Goal: Task Accomplishment & Management: Complete application form

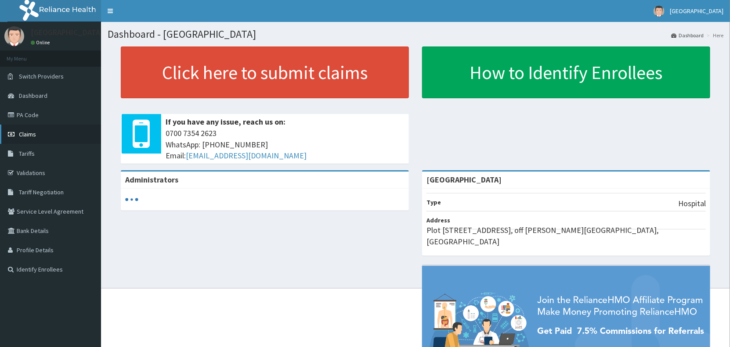
click at [27, 131] on span "Claims" at bounding box center [27, 134] width 17 height 8
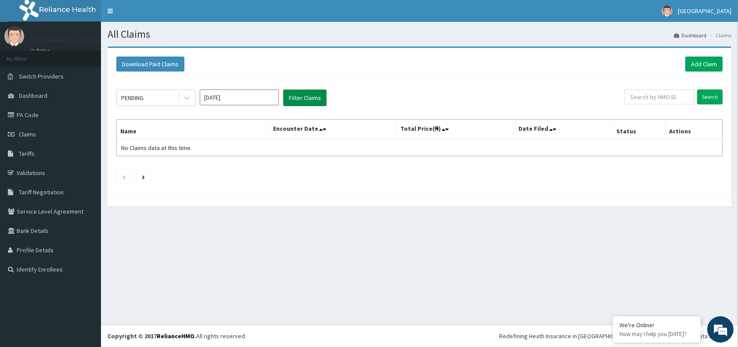
click at [304, 95] on button "Filter Claims" at bounding box center [304, 98] width 43 height 17
click at [187, 94] on icon at bounding box center [187, 97] width 9 height 9
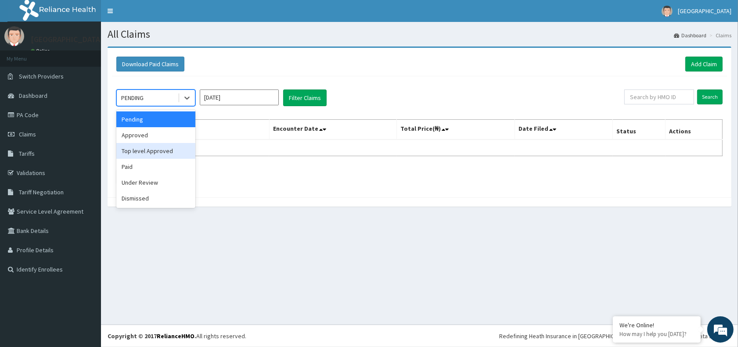
click at [150, 135] on div "Approved" at bounding box center [155, 135] width 79 height 16
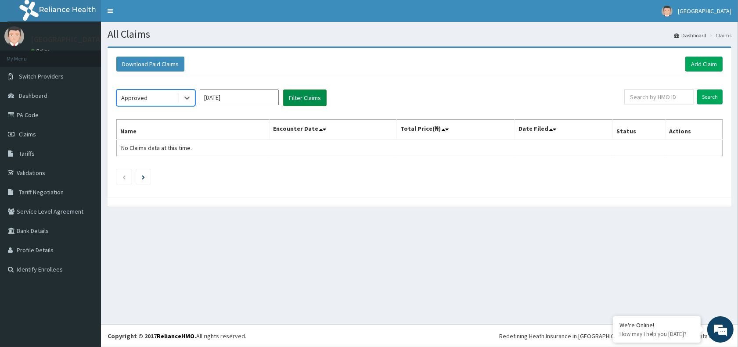
click at [301, 95] on button "Filter Claims" at bounding box center [304, 98] width 43 height 17
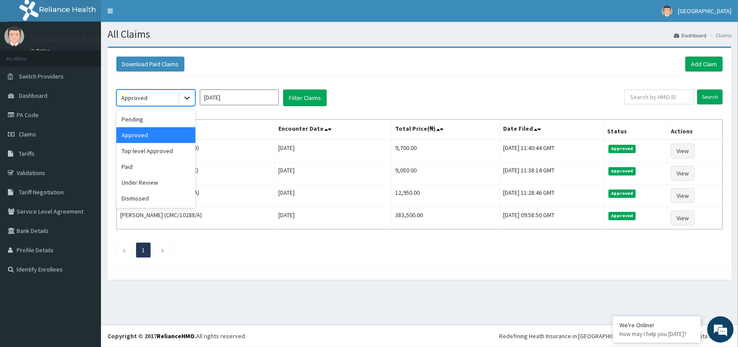
click at [187, 97] on icon at bounding box center [187, 97] width 9 height 9
click at [157, 185] on div "Under Review" at bounding box center [155, 183] width 79 height 16
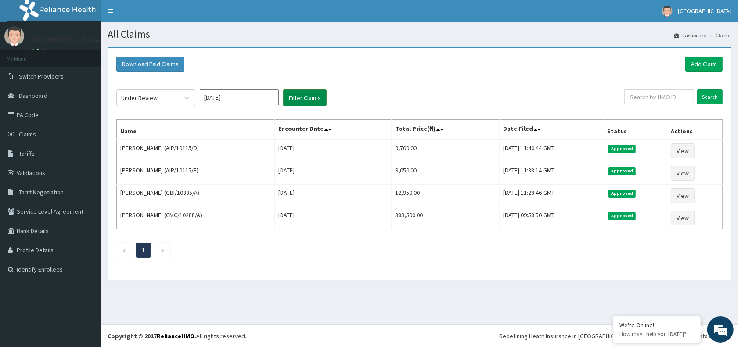
click at [302, 99] on button "Filter Claims" at bounding box center [304, 98] width 43 height 17
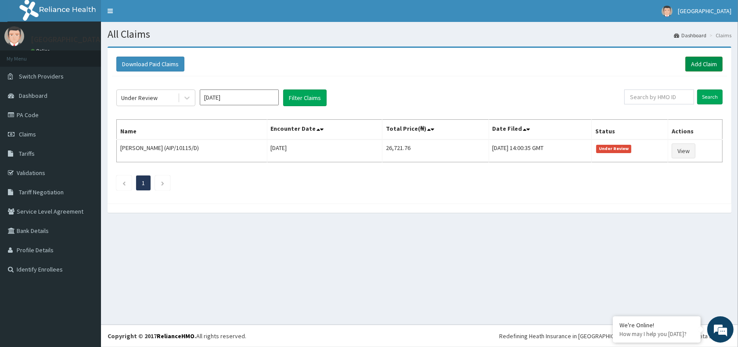
click at [703, 61] on link "Add Claim" at bounding box center [703, 64] width 37 height 15
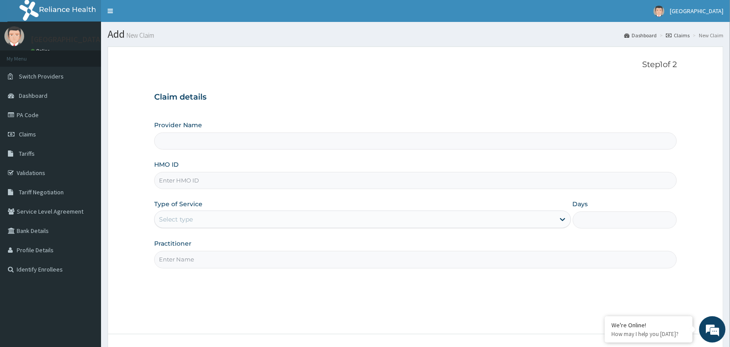
type input "[GEOGRAPHIC_DATA]"
click at [202, 181] on input "HMO ID" at bounding box center [415, 180] width 522 height 17
type input "SFA/12468/A"
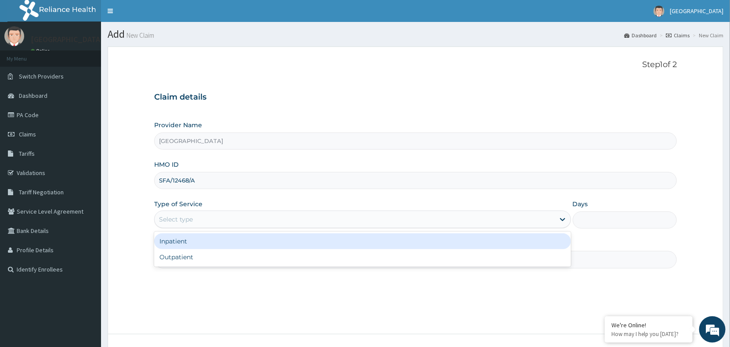
click at [196, 219] on div "Select type" at bounding box center [355, 219] width 400 height 14
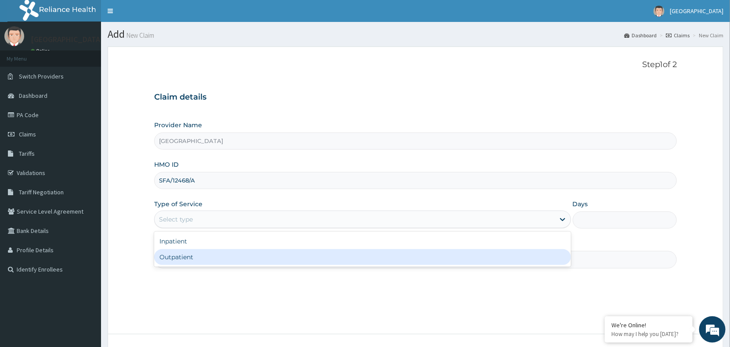
click at [201, 261] on div "Outpatient" at bounding box center [362, 257] width 417 height 16
type input "1"
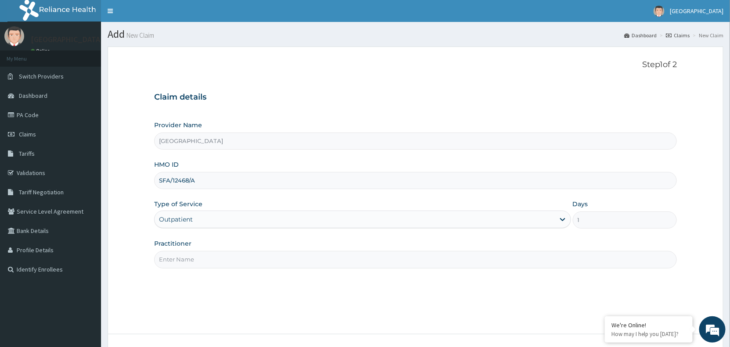
click at [201, 261] on input "Practitioner" at bounding box center [415, 259] width 522 height 17
type input "[PERSON_NAME]"
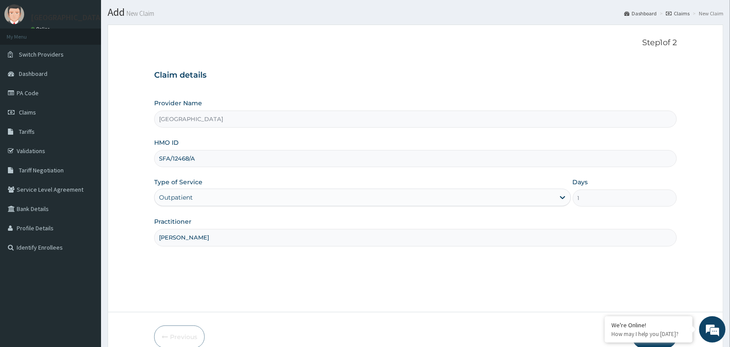
scroll to position [66, 0]
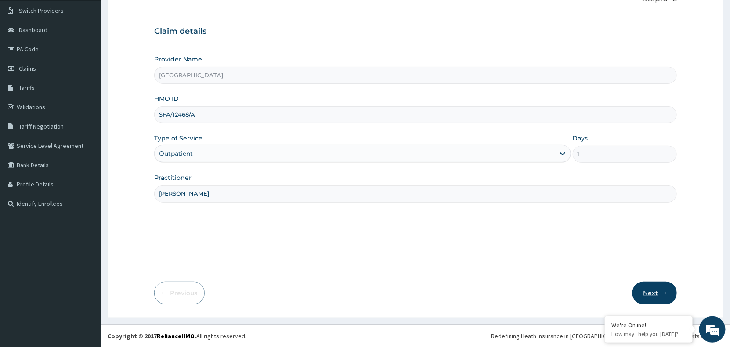
click at [653, 291] on button "Next" at bounding box center [654, 293] width 44 height 23
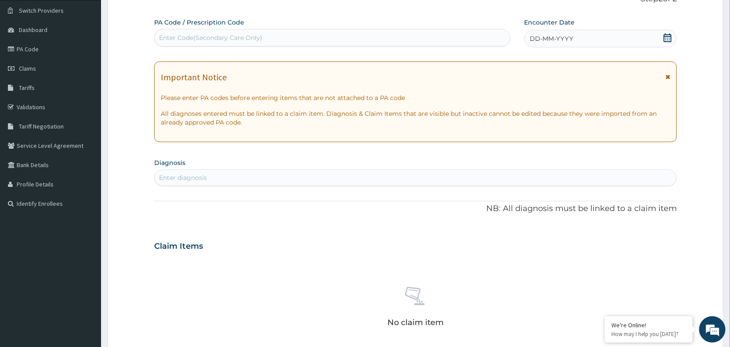
click at [665, 39] on icon at bounding box center [667, 37] width 9 height 9
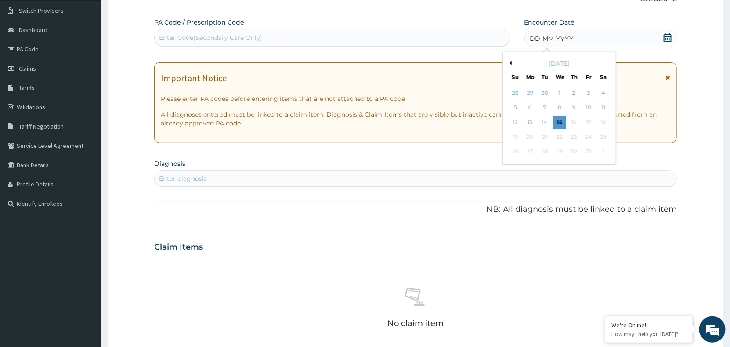
click at [665, 39] on icon at bounding box center [667, 37] width 9 height 9
click at [546, 119] on div "14" at bounding box center [544, 122] width 13 height 13
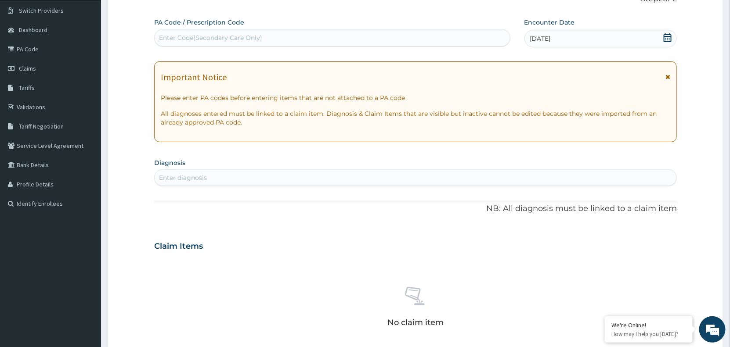
click at [185, 178] on div "Enter diagnosis" at bounding box center [183, 177] width 48 height 9
type input "PEPTIC"
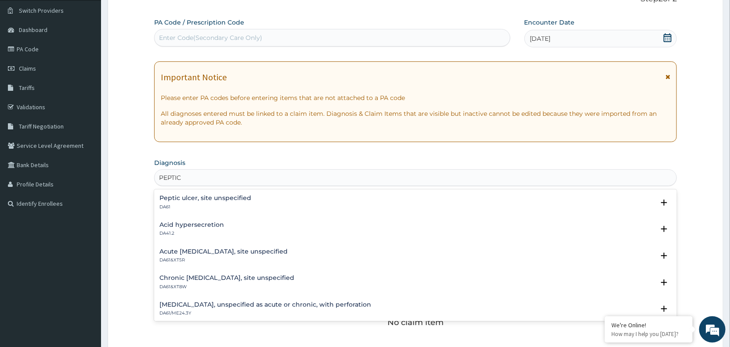
click at [201, 252] on h4 "Acute [MEDICAL_DATA], site unspecified" at bounding box center [223, 251] width 128 height 7
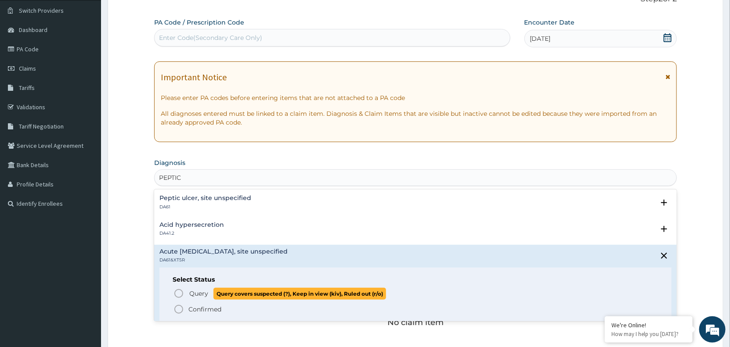
click at [177, 293] on icon "status option query" at bounding box center [178, 293] width 11 height 11
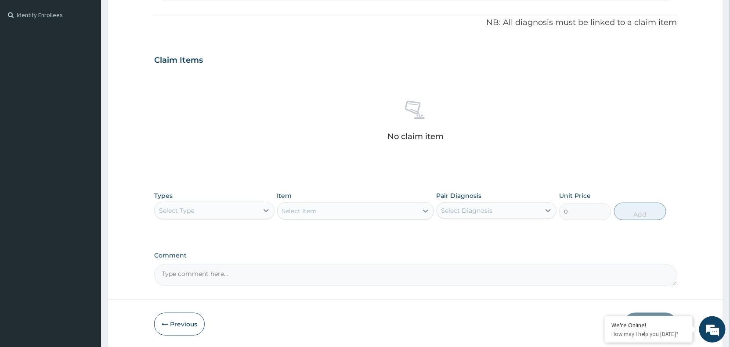
scroll to position [263, 0]
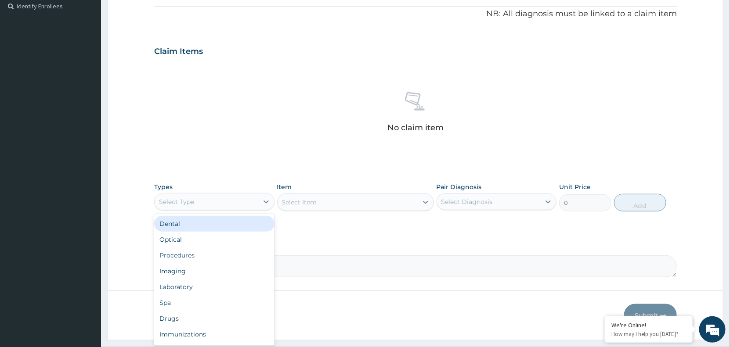
click at [252, 201] on div "Select Type" at bounding box center [207, 202] width 104 height 14
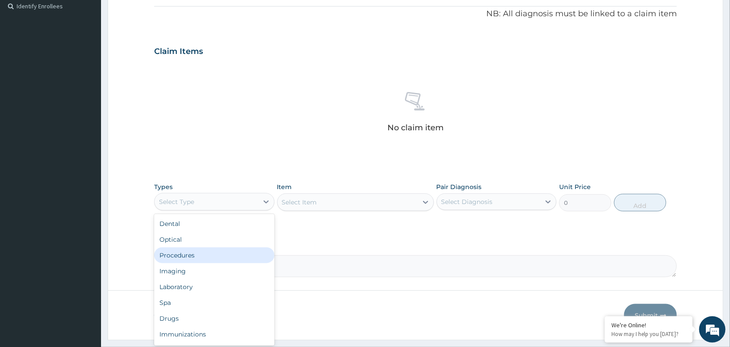
click at [218, 255] on div "Procedures" at bounding box center [214, 256] width 120 height 16
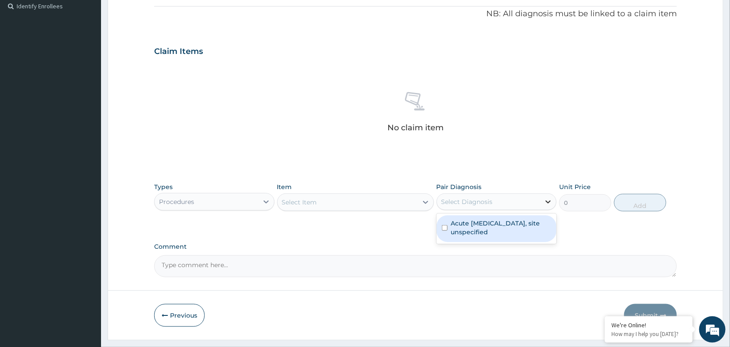
click at [545, 203] on icon at bounding box center [547, 202] width 9 height 9
click at [494, 229] on label "Acute [MEDICAL_DATA], site unspecified" at bounding box center [501, 228] width 101 height 18
checkbox input "true"
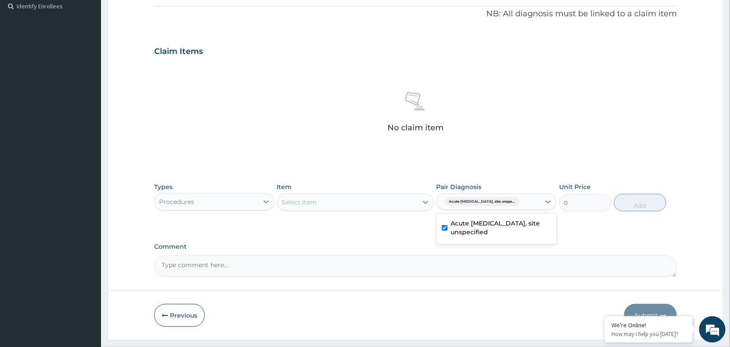
click at [391, 200] on div "Select Item" at bounding box center [347, 202] width 140 height 14
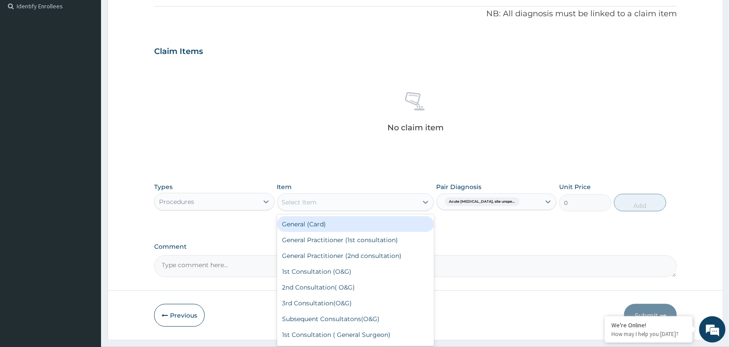
click at [370, 225] on div "General (Card)" at bounding box center [355, 224] width 157 height 16
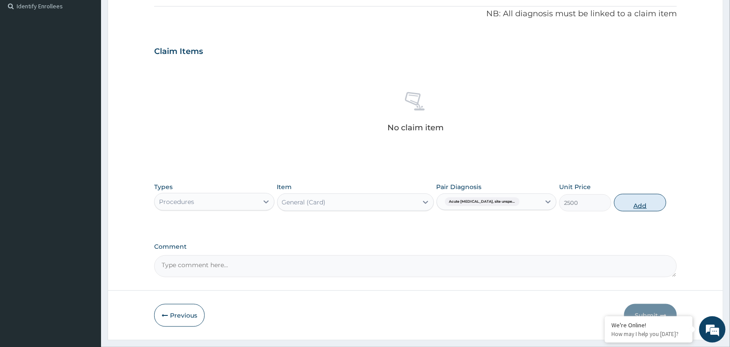
click at [637, 208] on button "Add" at bounding box center [640, 203] width 52 height 18
type input "0"
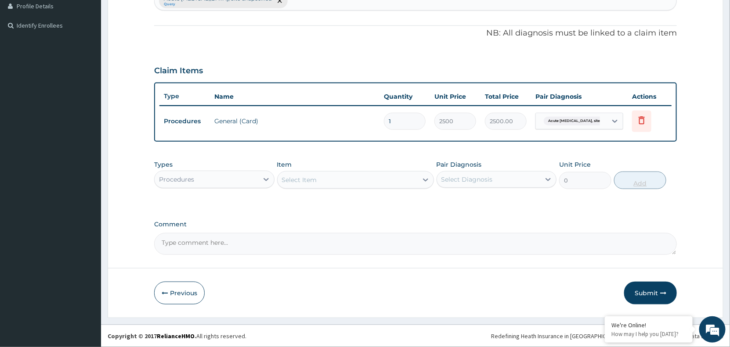
scroll to position [244, 0]
click at [536, 175] on div "Select Diagnosis" at bounding box center [489, 180] width 104 height 14
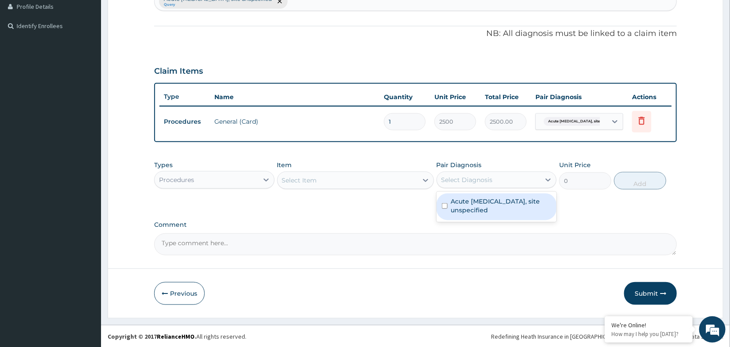
click at [523, 202] on label "Acute [MEDICAL_DATA], site unspecified" at bounding box center [501, 206] width 101 height 18
checkbox input "true"
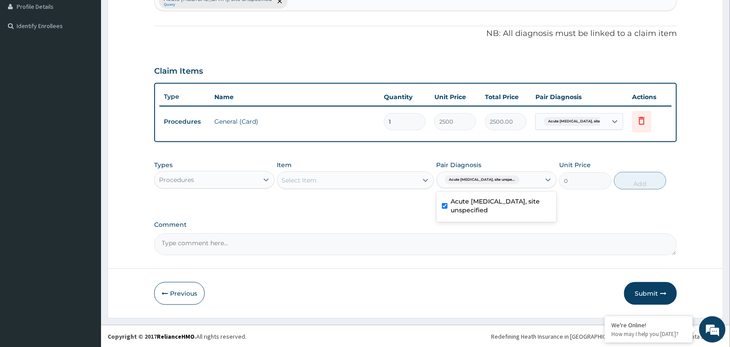
click at [334, 180] on div "Select Item" at bounding box center [347, 180] width 140 height 14
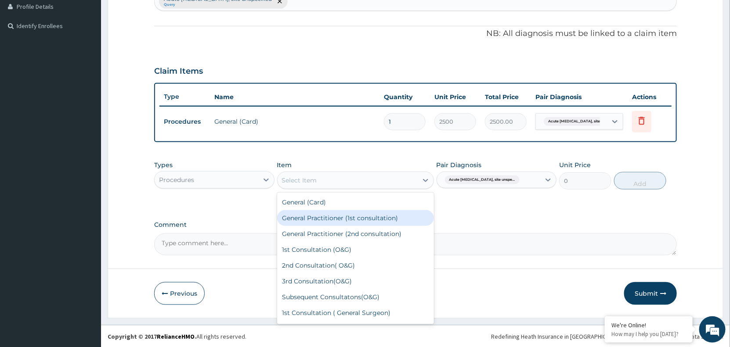
click at [334, 215] on div "General Practitioner (1st consultation)" at bounding box center [355, 218] width 157 height 16
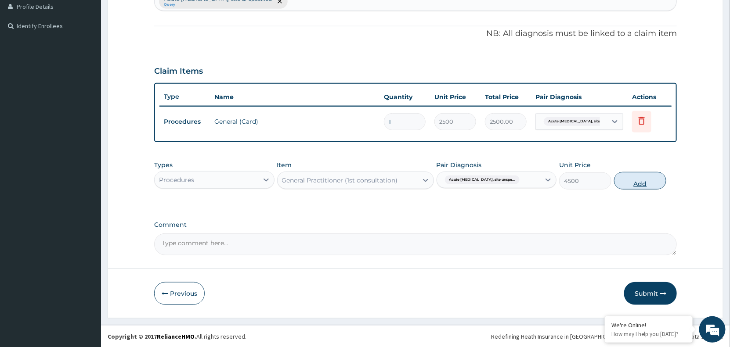
click at [632, 184] on button "Add" at bounding box center [640, 181] width 52 height 18
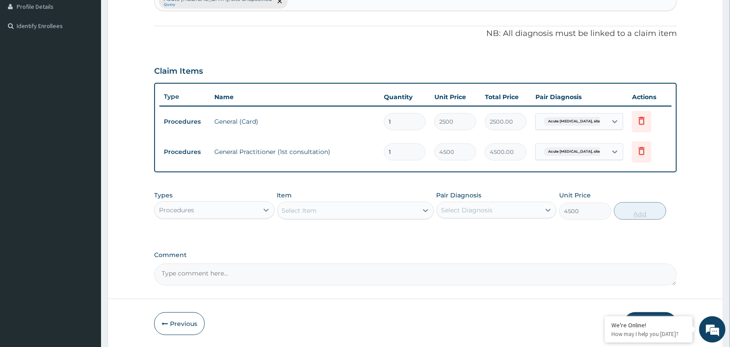
type input "0"
click at [240, 207] on div "Procedures" at bounding box center [207, 210] width 104 height 14
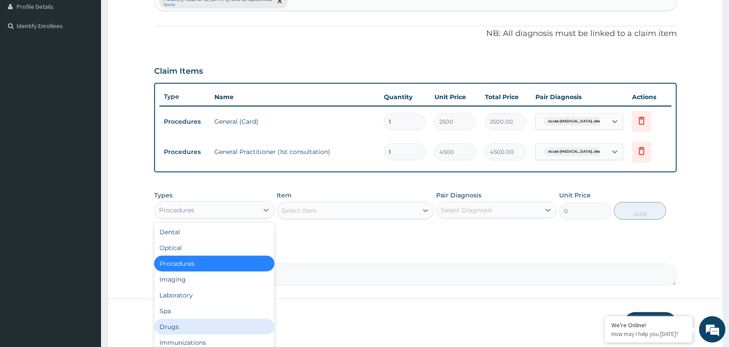
click at [203, 323] on div "Drugs" at bounding box center [214, 327] width 120 height 16
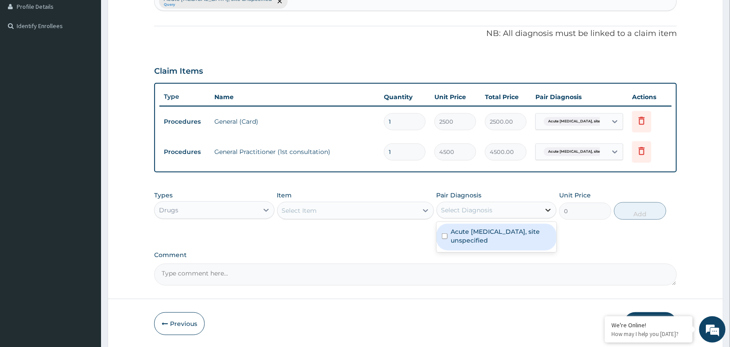
click at [546, 209] on icon at bounding box center [547, 210] width 5 height 3
click at [503, 241] on label "Acute [MEDICAL_DATA], site unspecified" at bounding box center [501, 236] width 101 height 18
checkbox input "true"
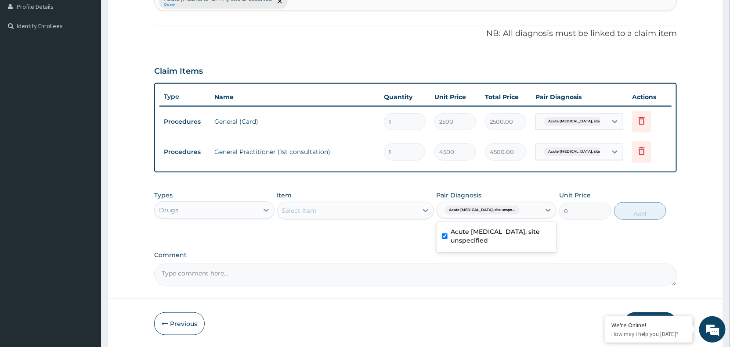
click at [406, 212] on div "Select Item" at bounding box center [347, 211] width 140 height 14
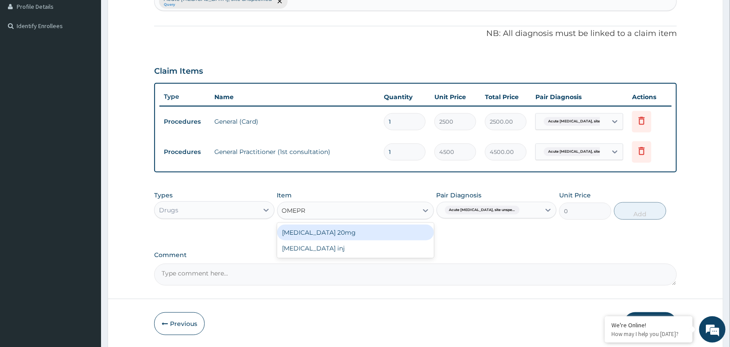
type input "OMEPRA"
click at [356, 233] on div "[MEDICAL_DATA] 20mg" at bounding box center [355, 233] width 157 height 16
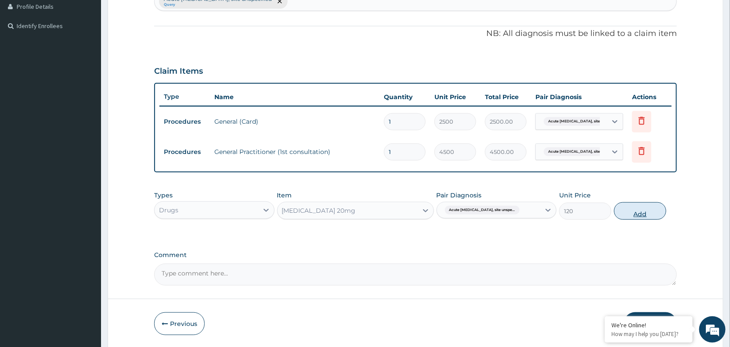
click at [637, 213] on button "Add" at bounding box center [640, 211] width 52 height 18
type input "0"
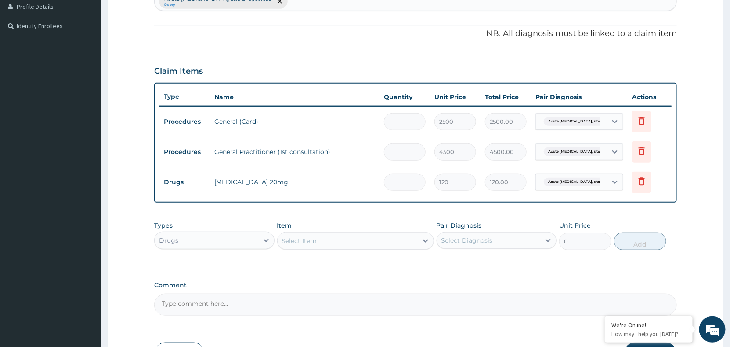
type input "0.00"
type input "2"
type input "240.00"
type input "28"
type input "3360.00"
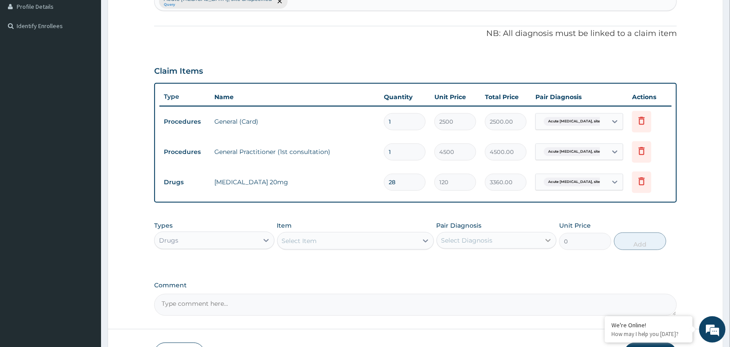
type input "28"
click at [542, 240] on div at bounding box center [548, 241] width 16 height 16
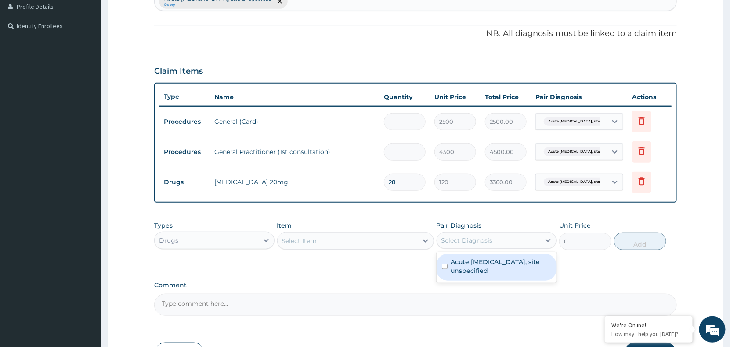
click at [493, 263] on label "Acute [MEDICAL_DATA], site unspecified" at bounding box center [501, 267] width 101 height 18
checkbox input "true"
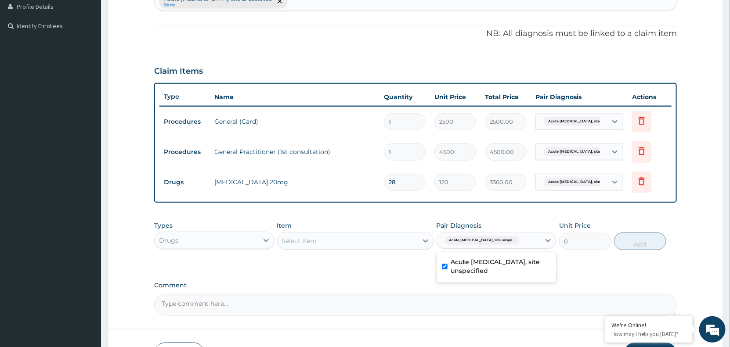
click at [345, 238] on div "Select Item" at bounding box center [347, 241] width 140 height 14
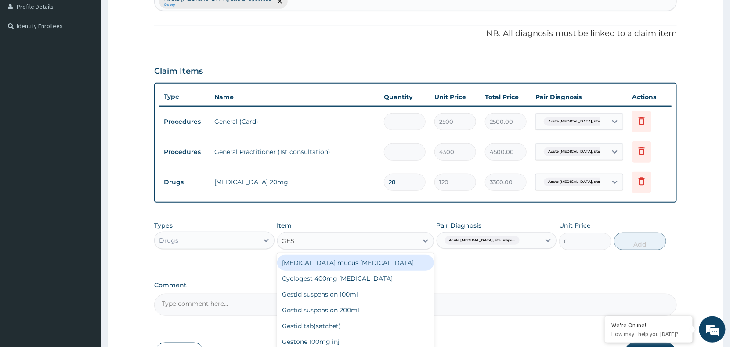
type input "GESTI"
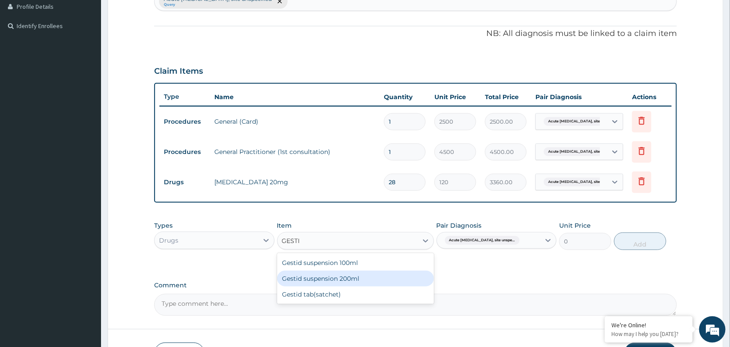
click at [330, 278] on div "Gestid suspension 200ml" at bounding box center [355, 279] width 157 height 16
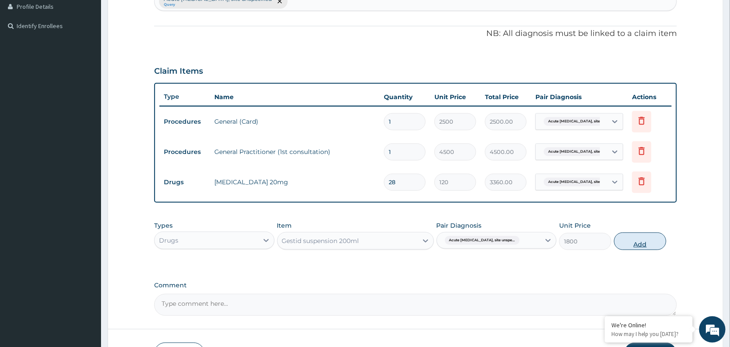
click at [646, 242] on button "Add" at bounding box center [640, 242] width 52 height 18
type input "0"
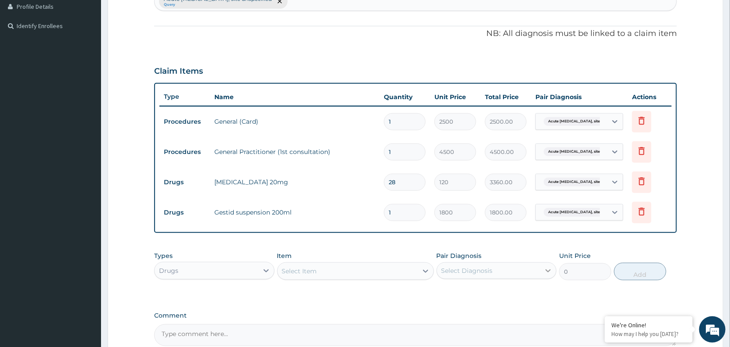
click at [540, 271] on div at bounding box center [548, 271] width 16 height 16
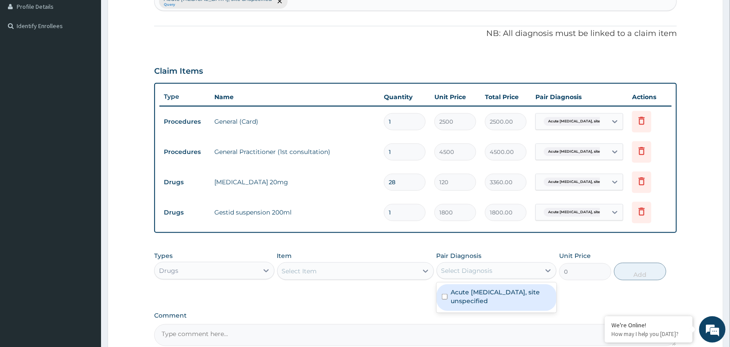
click at [485, 292] on label "Acute [MEDICAL_DATA], site unspecified" at bounding box center [501, 297] width 101 height 18
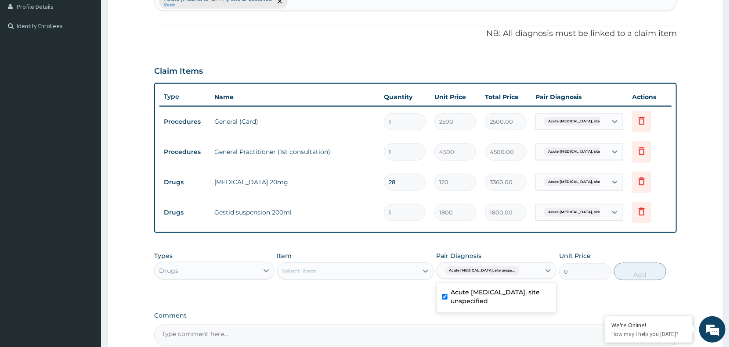
checkbox input "true"
click at [328, 273] on div "Select Item" at bounding box center [347, 271] width 140 height 14
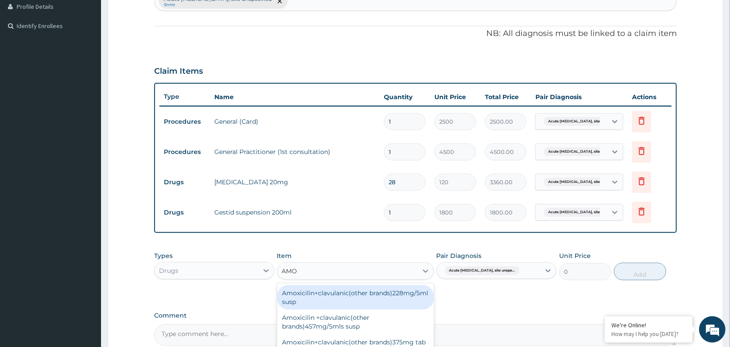
type input "AMOX"
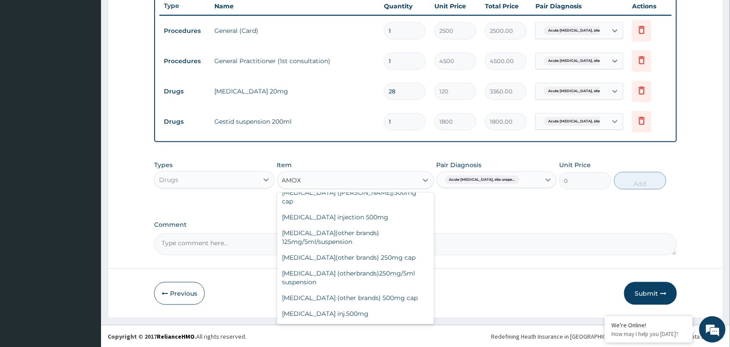
scroll to position [132, 0]
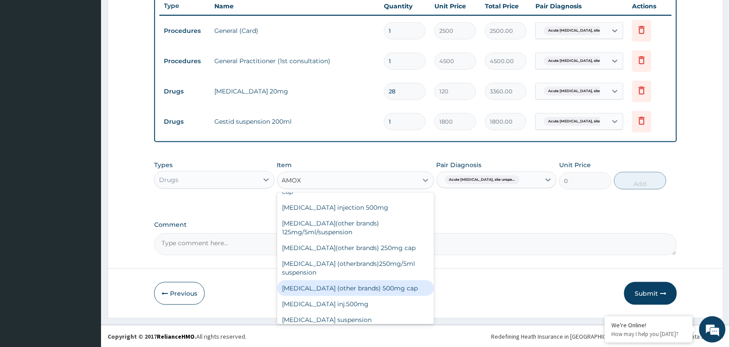
click at [343, 296] on div "[MEDICAL_DATA] (other brands) 500mg cap" at bounding box center [355, 288] width 157 height 16
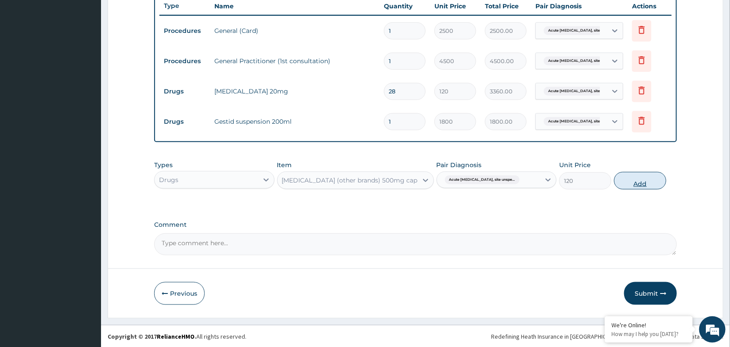
click at [637, 180] on button "Add" at bounding box center [640, 181] width 52 height 18
type input "0"
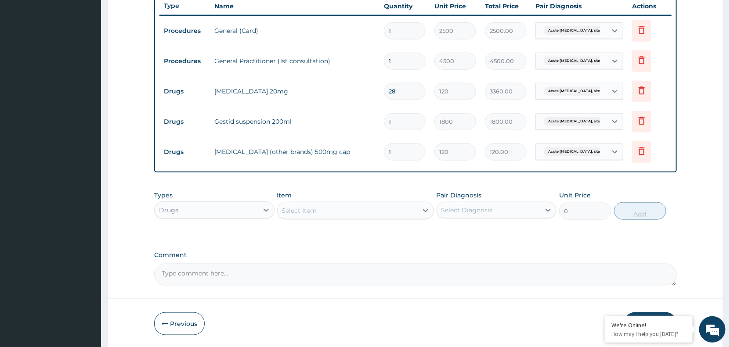
type input "0.00"
type input "2"
type input "240.00"
type input "21"
type input "2520.00"
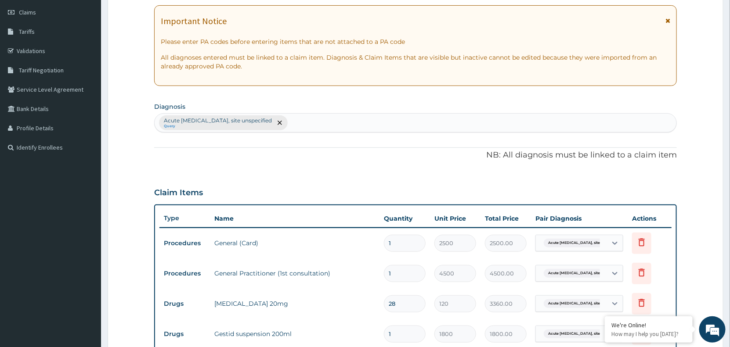
scroll to position [78, 0]
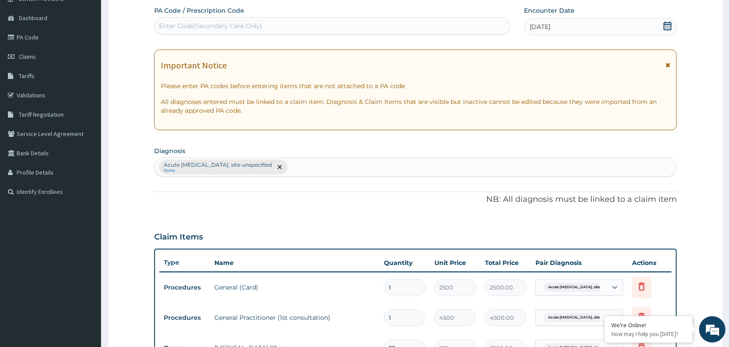
type input "21"
click at [300, 161] on div "Acute peptic ulcer, site unspecified Query" at bounding box center [415, 167] width 521 height 18
type input "[MEDICAL_DATA]"
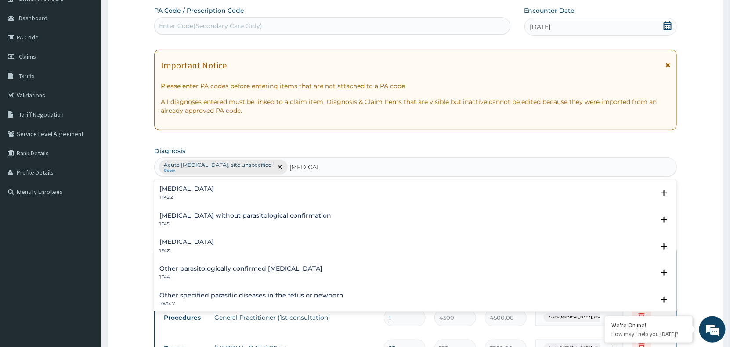
click at [180, 243] on h4 "[MEDICAL_DATA]" at bounding box center [186, 242] width 54 height 7
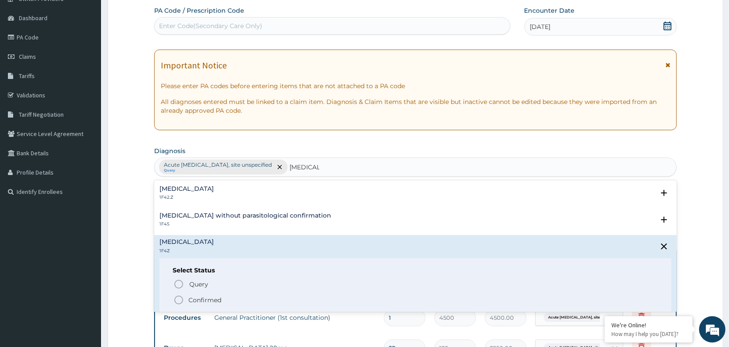
click at [180, 299] on icon "status option filled" at bounding box center [178, 300] width 11 height 11
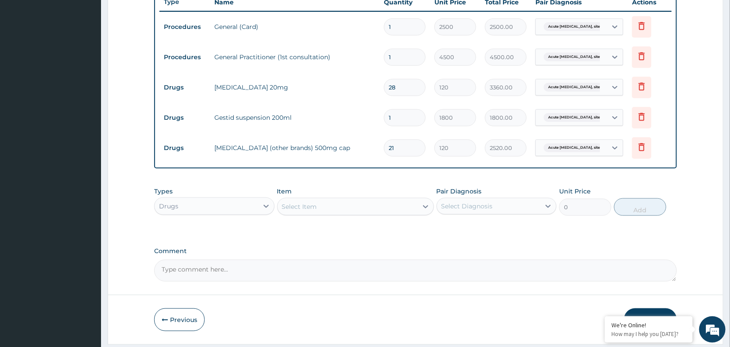
scroll to position [365, 0]
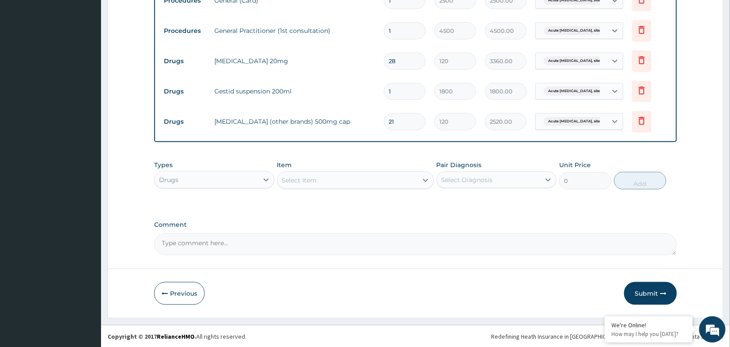
click at [538, 180] on div "Select Diagnosis" at bounding box center [489, 180] width 104 height 14
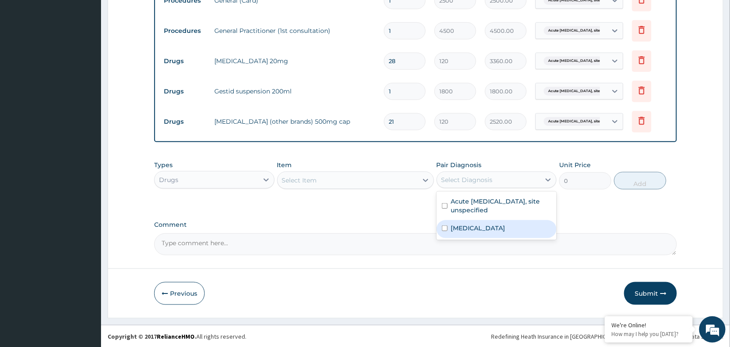
click at [503, 229] on label "[MEDICAL_DATA]" at bounding box center [478, 228] width 54 height 9
checkbox input "true"
click at [300, 179] on div "Select Item" at bounding box center [299, 180] width 35 height 9
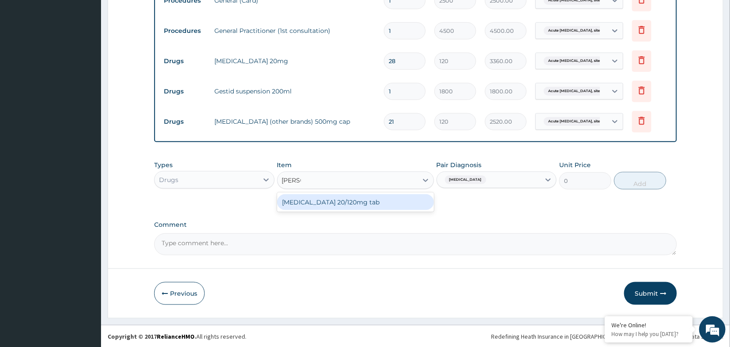
type input "COART"
click at [317, 200] on div "[MEDICAL_DATA] 20/120mg tab" at bounding box center [355, 202] width 157 height 16
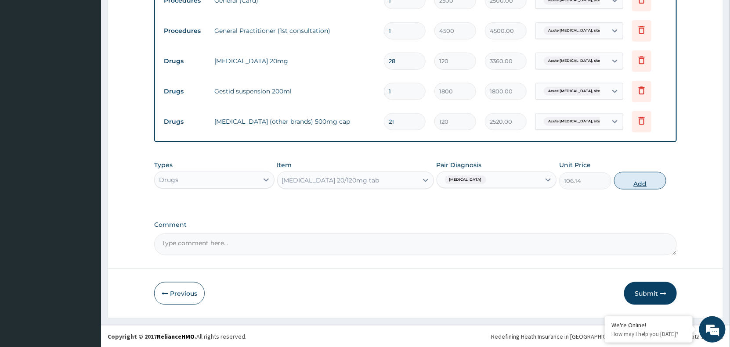
click at [641, 178] on button "Add" at bounding box center [640, 181] width 52 height 18
type input "0"
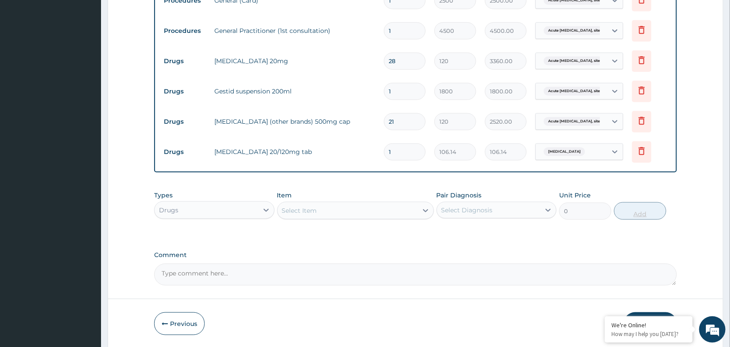
type input "0.00"
type input "2"
type input "212.28"
type input "24"
type input "2547.36"
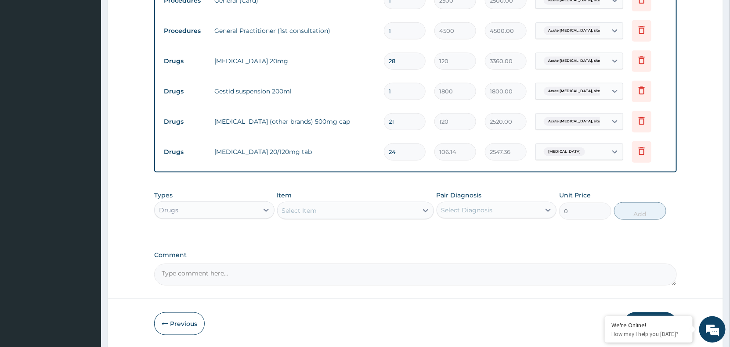
type input "24"
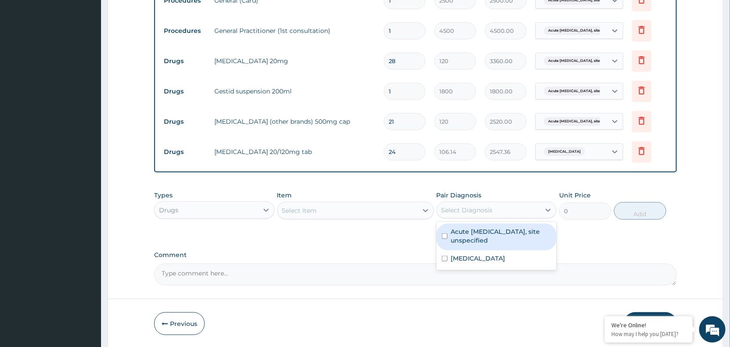
click at [538, 209] on div "Select Diagnosis" at bounding box center [489, 210] width 104 height 14
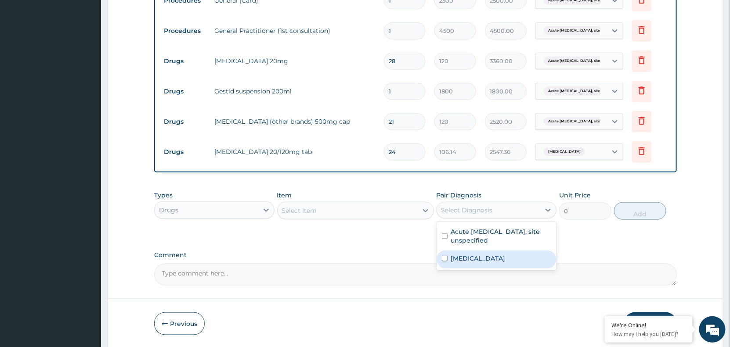
click at [505, 258] on label "[MEDICAL_DATA]" at bounding box center [478, 258] width 54 height 9
checkbox input "true"
click at [304, 206] on div "Select Item" at bounding box center [299, 210] width 35 height 9
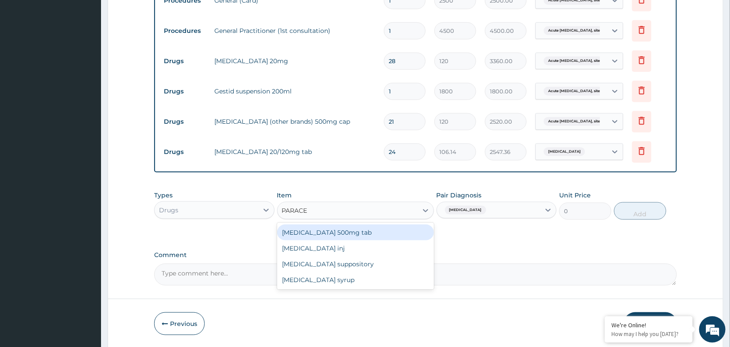
type input "PARACET"
click at [328, 230] on div "[MEDICAL_DATA] 500mg tab" at bounding box center [355, 233] width 157 height 16
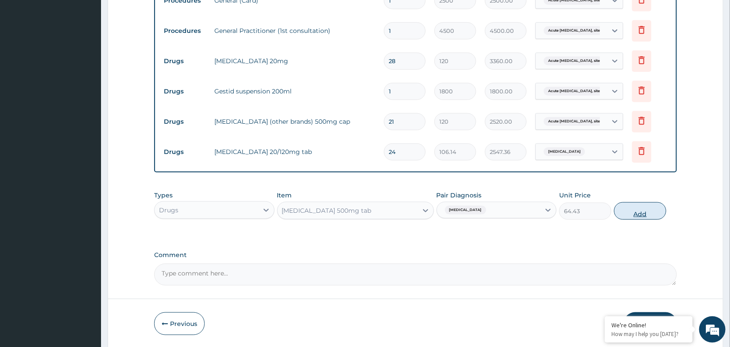
click at [640, 214] on button "Add" at bounding box center [640, 211] width 52 height 18
type input "0"
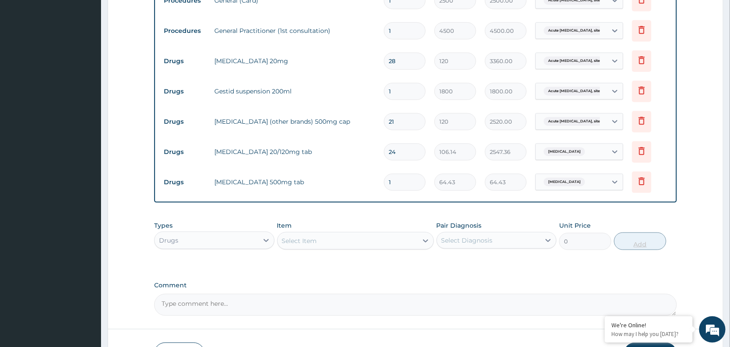
type input "18"
type input "1159.74"
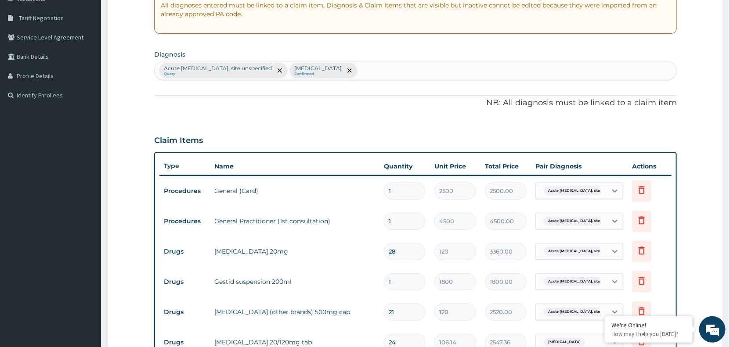
scroll to position [159, 0]
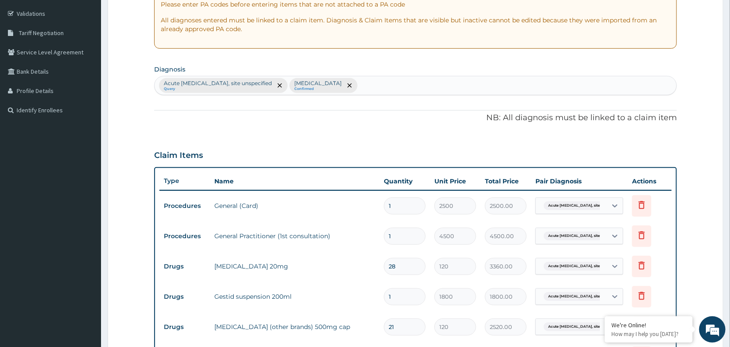
type input "18"
click at [360, 87] on div "Acute peptic ulcer, site unspecified Query Malaria, unspecified Confirmed" at bounding box center [415, 85] width 521 height 18
type input "UPPER"
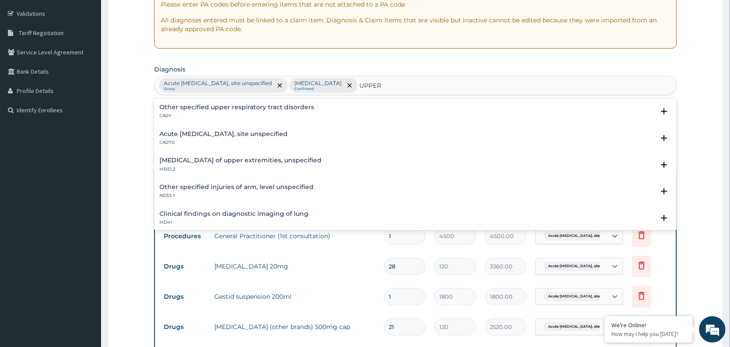
click at [213, 134] on h4 "Acute upper respiratory infection, site unspecified" at bounding box center [223, 134] width 128 height 7
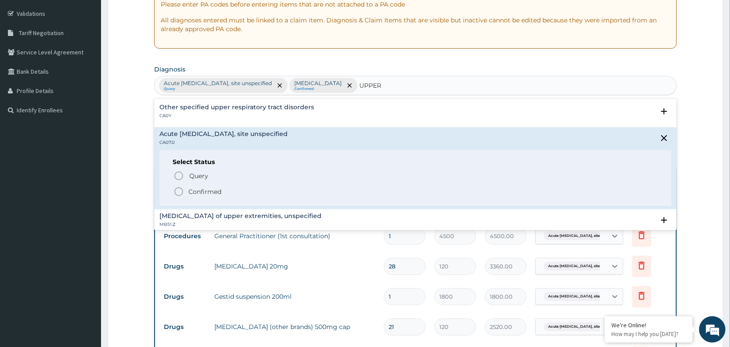
click at [180, 191] on icon "status option filled" at bounding box center [178, 192] width 11 height 11
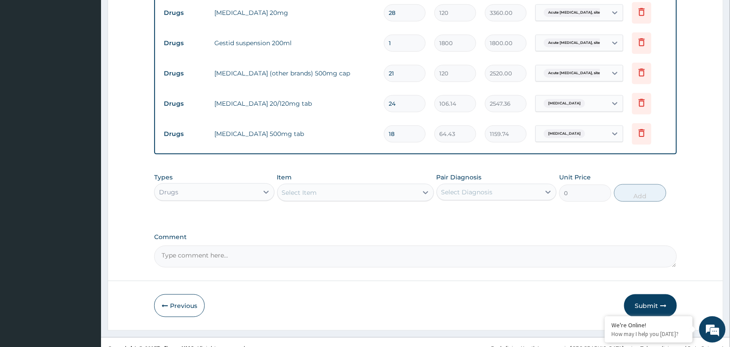
scroll to position [423, 0]
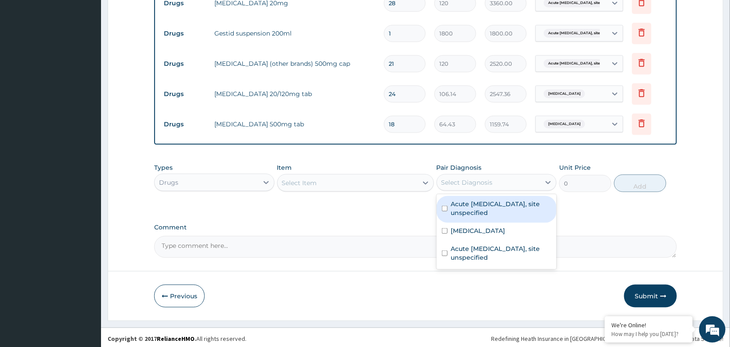
click at [533, 179] on div "Select Diagnosis" at bounding box center [489, 183] width 104 height 14
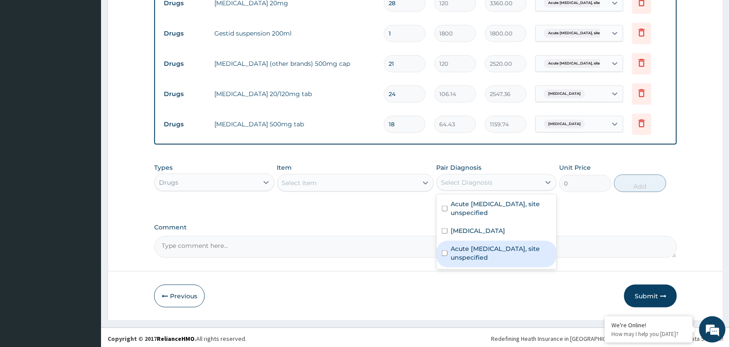
click at [507, 252] on label "Acute upper respiratory infection, site unspecified" at bounding box center [501, 254] width 101 height 18
checkbox input "true"
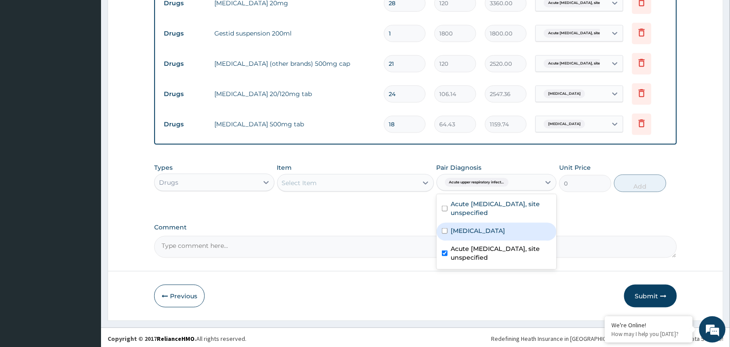
click at [391, 186] on div "Select Item" at bounding box center [347, 183] width 140 height 14
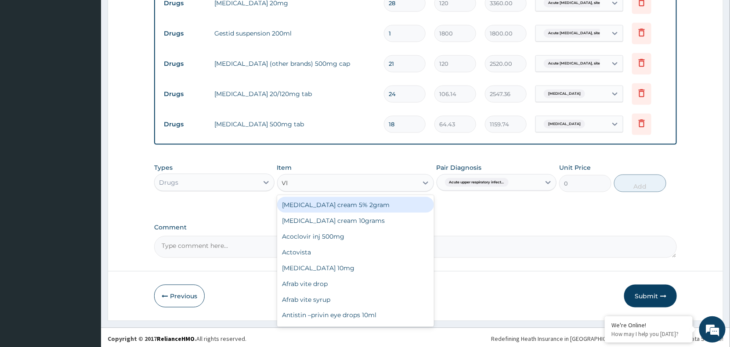
type input "VIT"
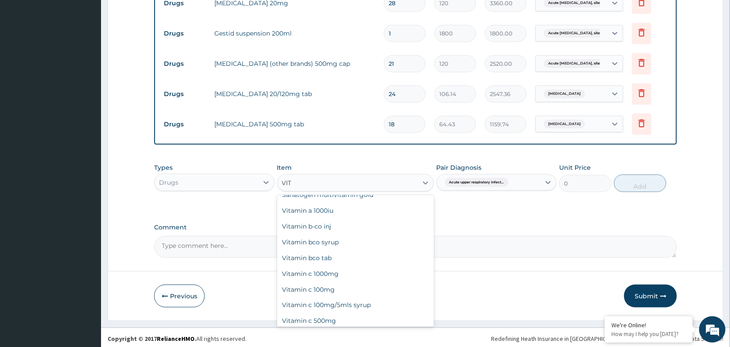
scroll to position [241, 0]
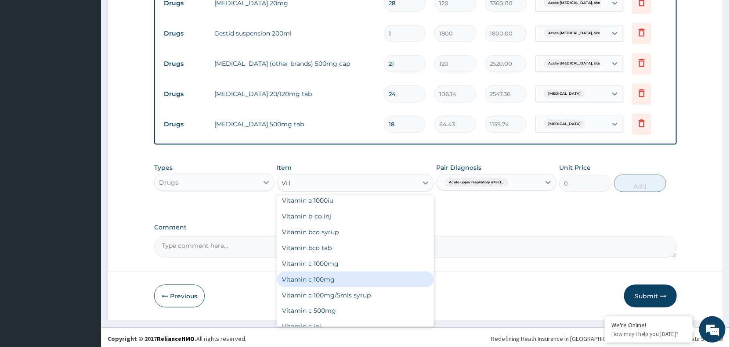
click at [307, 277] on div "Vitamin c 100mg" at bounding box center [355, 280] width 157 height 16
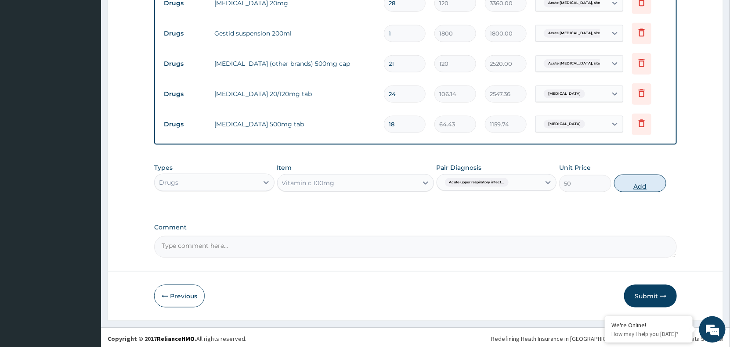
click at [638, 182] on button "Add" at bounding box center [640, 184] width 52 height 18
type input "0"
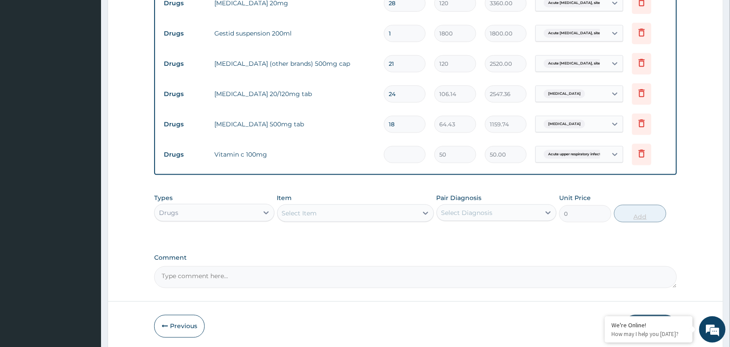
type input "0.00"
type input "4"
type input "200.00"
type input "42"
type input "2100.00"
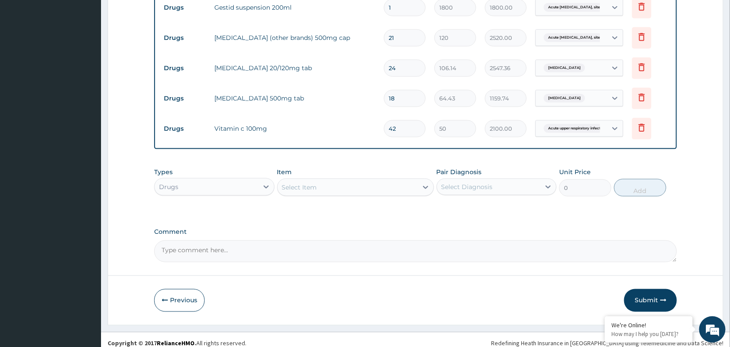
scroll to position [456, 0]
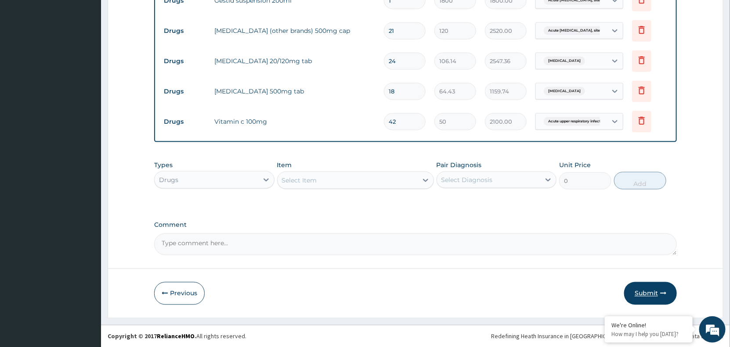
type input "42"
click at [648, 291] on button "Submit" at bounding box center [650, 293] width 53 height 23
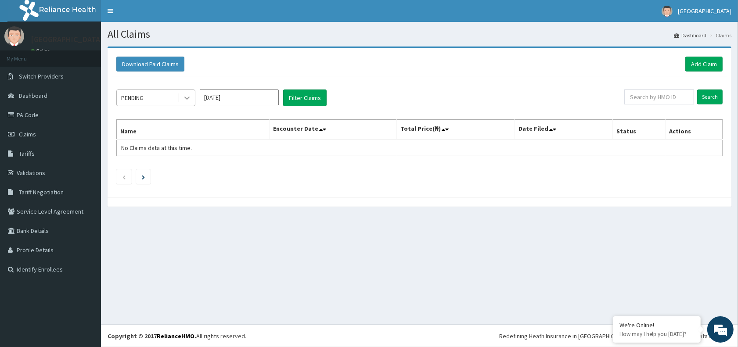
click at [187, 97] on icon at bounding box center [187, 97] width 9 height 9
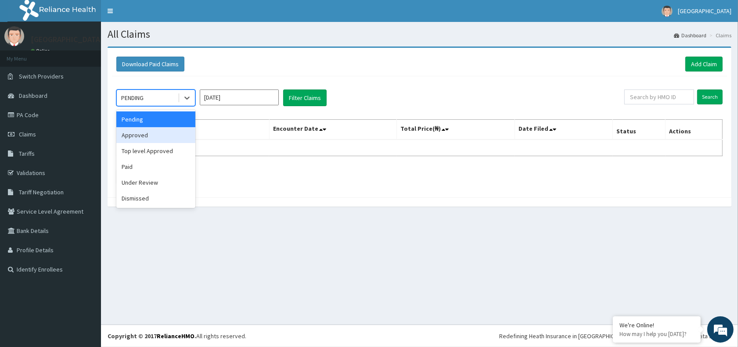
click at [146, 136] on div "Approved" at bounding box center [155, 135] width 79 height 16
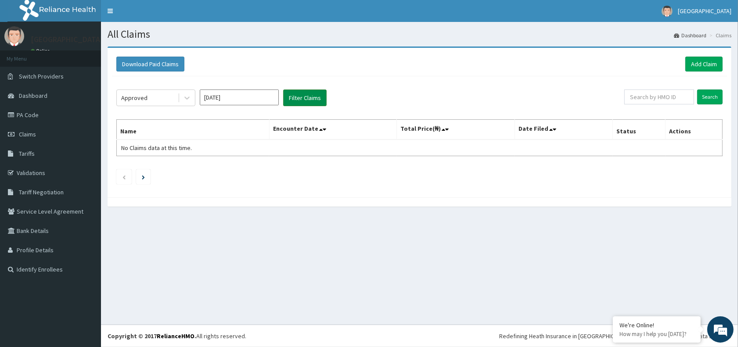
click at [303, 97] on button "Filter Claims" at bounding box center [304, 98] width 43 height 17
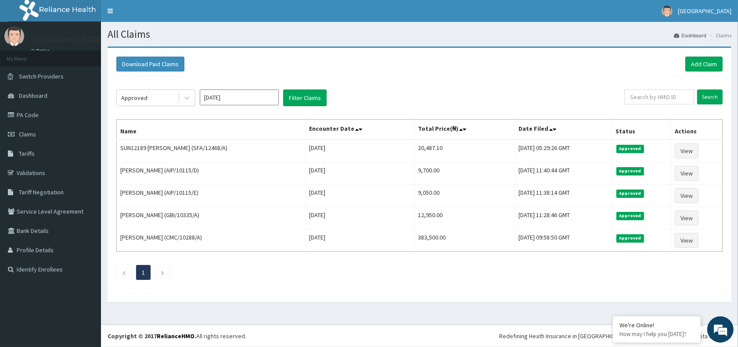
click at [593, 92] on div "Approved Oct 2025 Filter Claims" at bounding box center [370, 98] width 508 height 17
click at [706, 63] on link "Add Claim" at bounding box center [703, 64] width 37 height 15
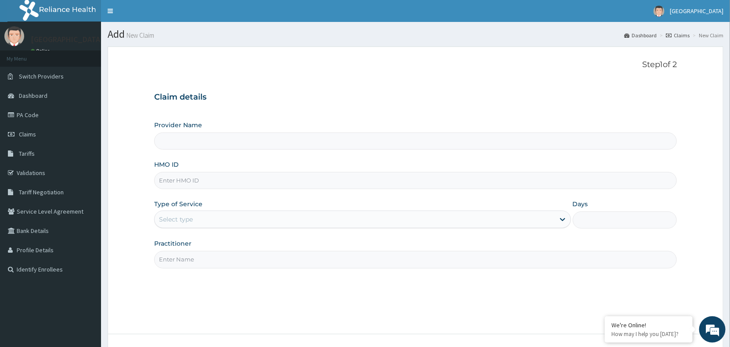
type input "[GEOGRAPHIC_DATA]"
click at [210, 186] on input "HMO ID" at bounding box center [415, 180] width 522 height 17
type input "SFA/13956/A"
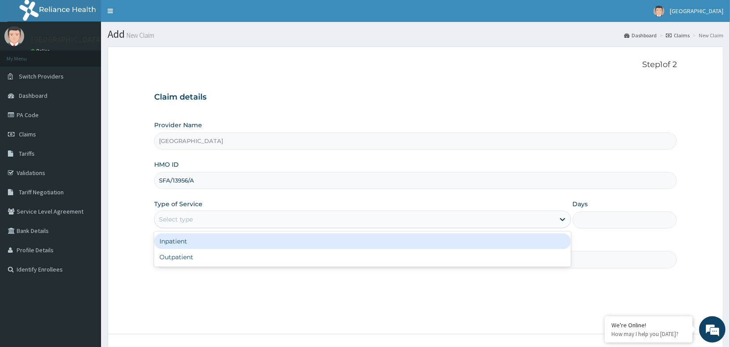
click at [195, 216] on div "Select type" at bounding box center [355, 219] width 400 height 14
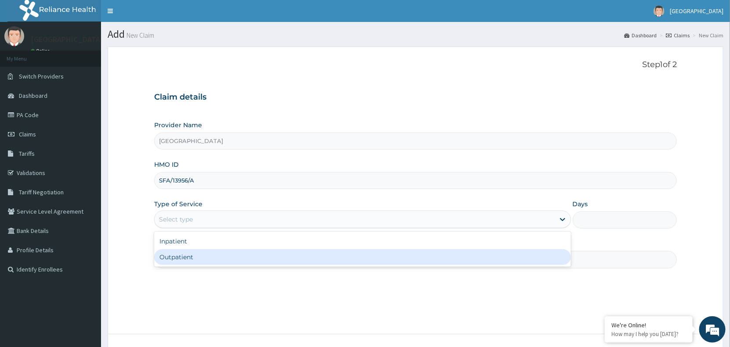
click at [190, 258] on div "Outpatient" at bounding box center [362, 257] width 417 height 16
type input "1"
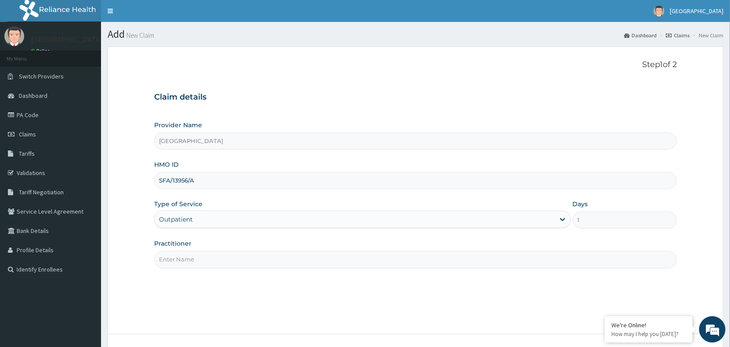
click at [190, 258] on input "Practitioner" at bounding box center [415, 259] width 522 height 17
type input "[PERSON_NAME]"
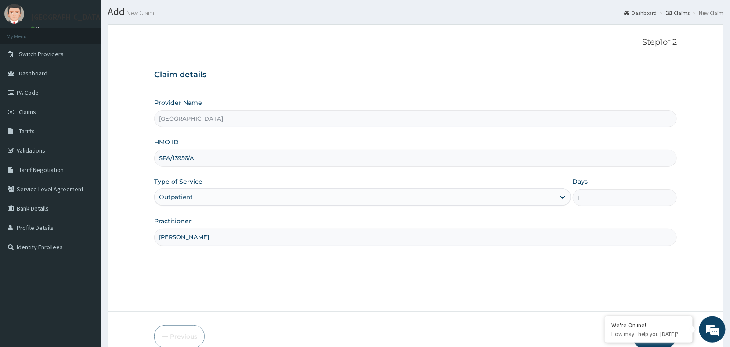
scroll to position [44, 0]
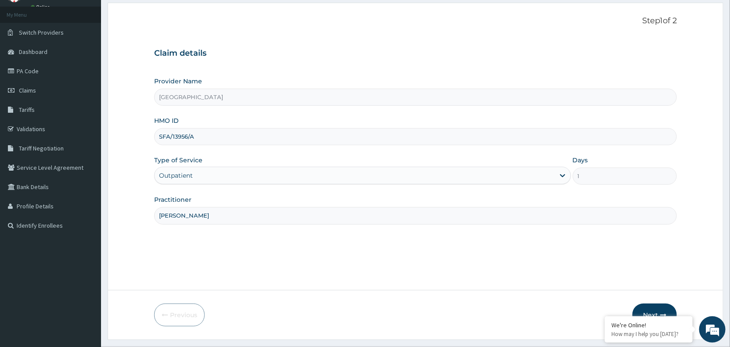
click at [658, 307] on button "Next" at bounding box center [654, 315] width 44 height 23
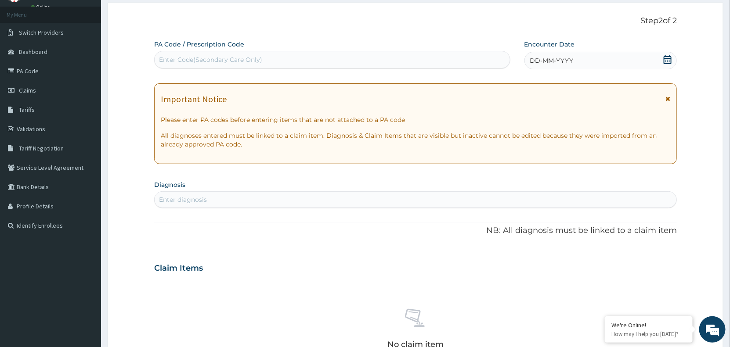
click at [663, 55] on icon at bounding box center [667, 59] width 9 height 9
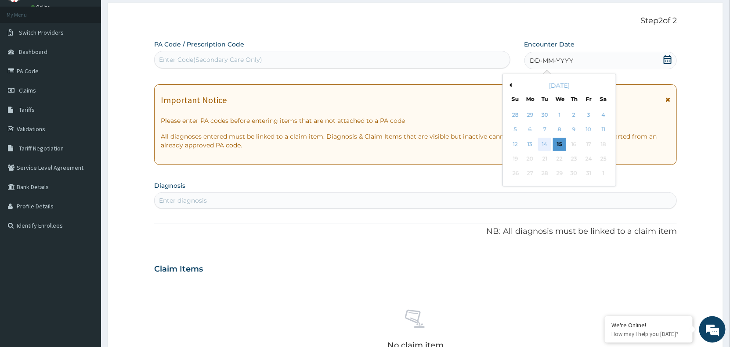
click at [549, 142] on div "14" at bounding box center [544, 144] width 13 height 13
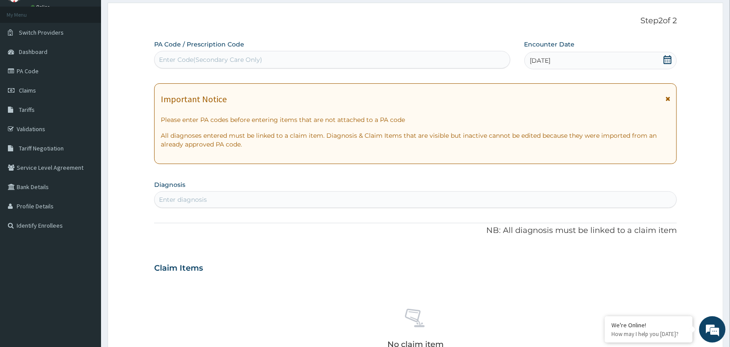
click at [186, 200] on div "Enter diagnosis" at bounding box center [183, 199] width 48 height 9
type input "[MEDICAL_DATA]"
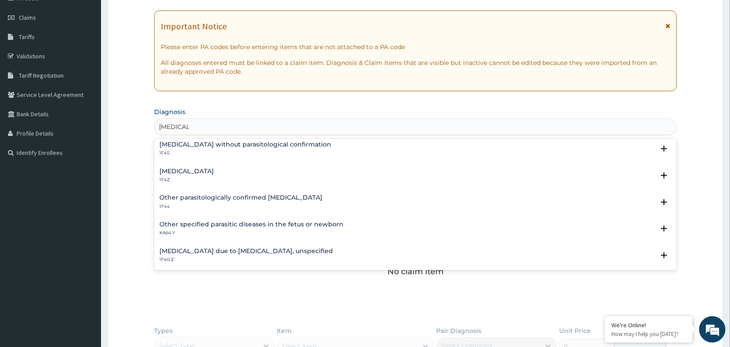
scroll to position [14, 0]
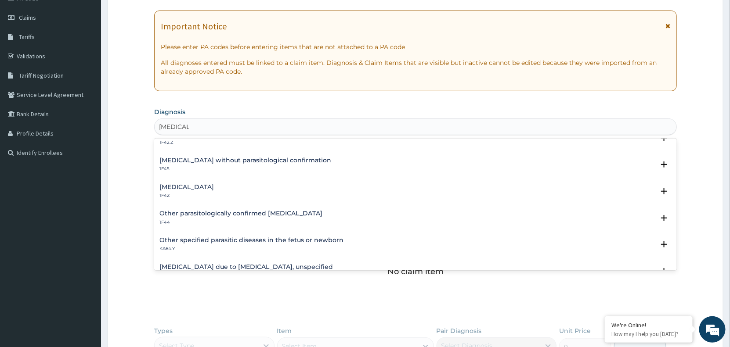
click at [187, 186] on h4 "[MEDICAL_DATA]" at bounding box center [186, 187] width 54 height 7
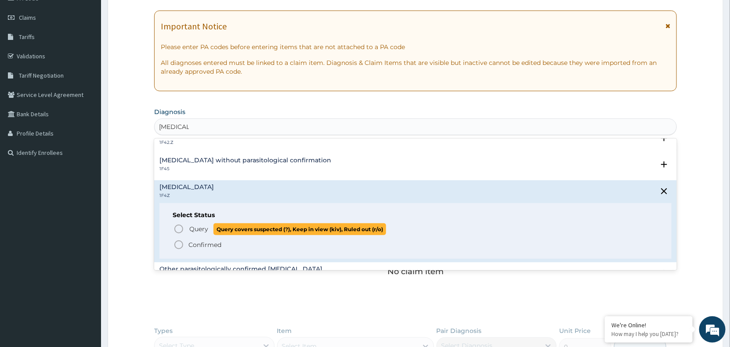
click at [180, 229] on icon "status option query" at bounding box center [178, 229] width 11 height 11
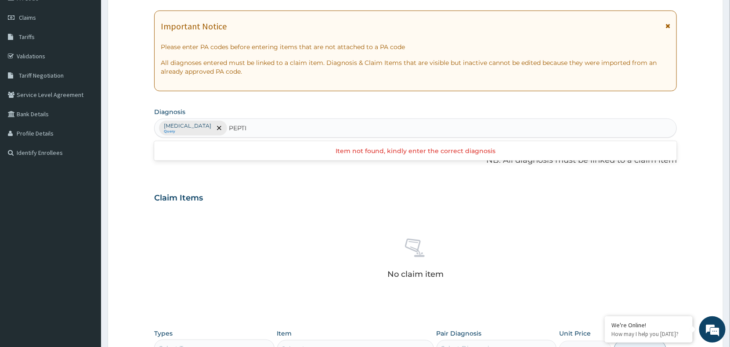
type input "PEPTIC"
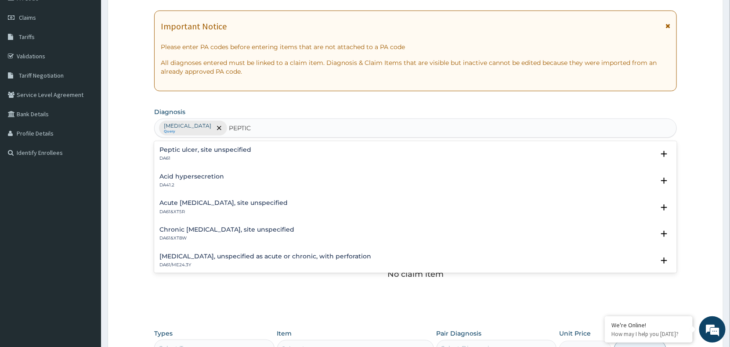
click at [225, 151] on h4 "Peptic ulcer, site unspecified" at bounding box center [205, 150] width 92 height 7
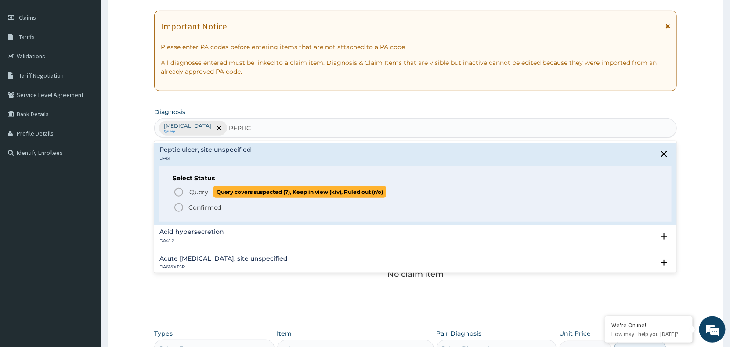
click at [179, 192] on icon "status option query" at bounding box center [178, 192] width 11 height 11
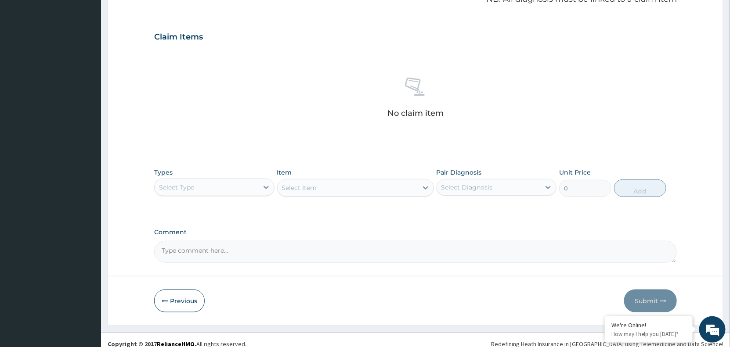
scroll to position [286, 0]
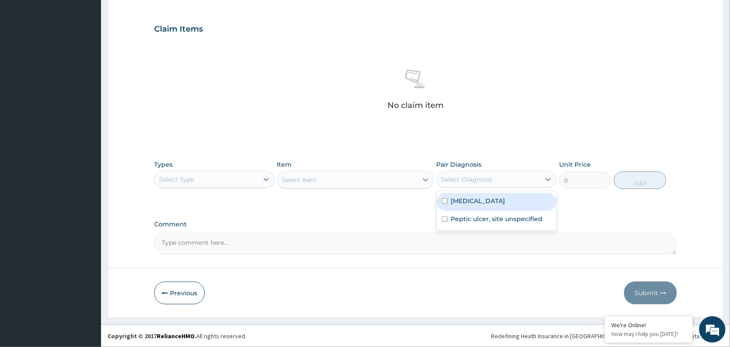
click at [494, 178] on div "Select Diagnosis" at bounding box center [489, 180] width 104 height 14
click at [487, 199] on label "[MEDICAL_DATA]" at bounding box center [478, 201] width 54 height 9
checkbox input "true"
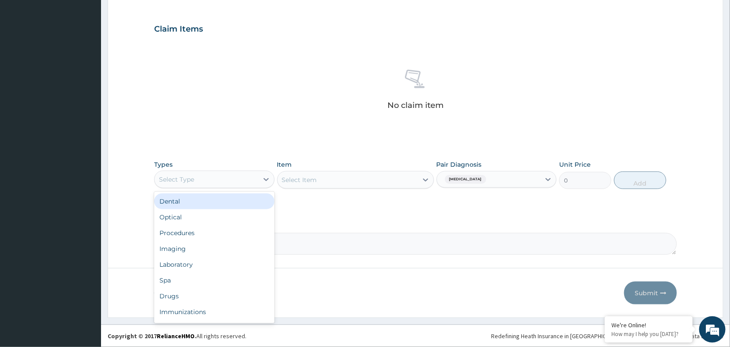
click at [233, 176] on div "Select Type" at bounding box center [207, 180] width 104 height 14
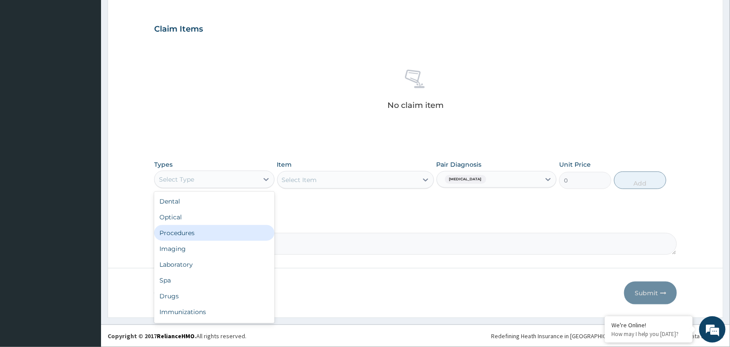
click at [223, 235] on div "Procedures" at bounding box center [214, 233] width 120 height 16
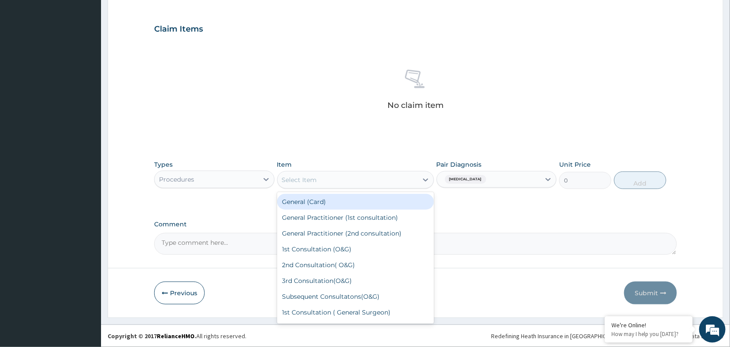
click at [421, 174] on div at bounding box center [425, 180] width 16 height 16
click at [381, 205] on div "General (Card)" at bounding box center [355, 202] width 157 height 16
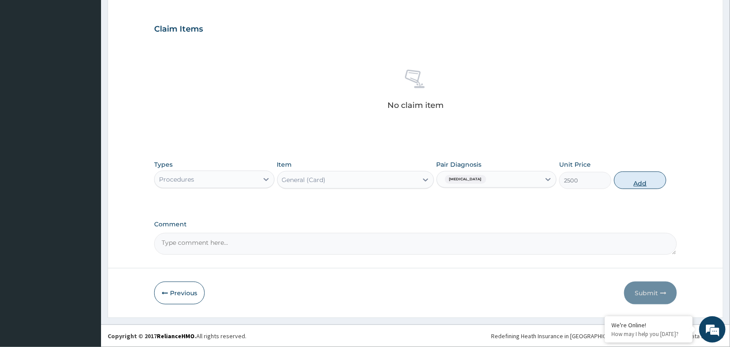
click at [638, 184] on button "Add" at bounding box center [640, 181] width 52 height 18
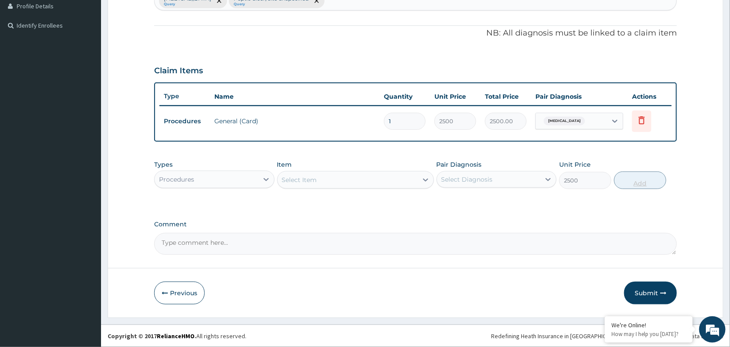
type input "0"
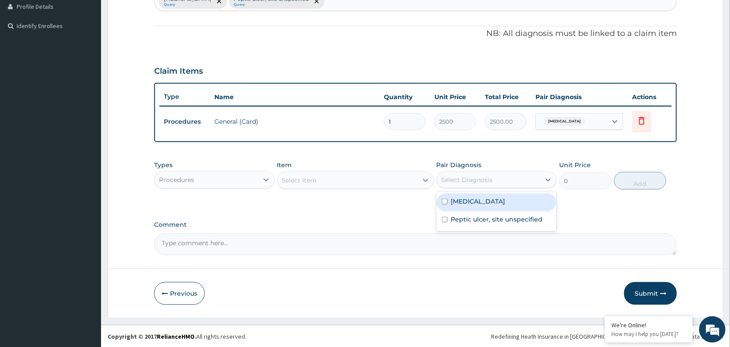
click at [479, 181] on div "Select Diagnosis" at bounding box center [466, 180] width 51 height 9
click at [479, 203] on label "[MEDICAL_DATA]" at bounding box center [478, 201] width 54 height 9
checkbox input "true"
click at [366, 183] on div "Select Item" at bounding box center [347, 180] width 140 height 14
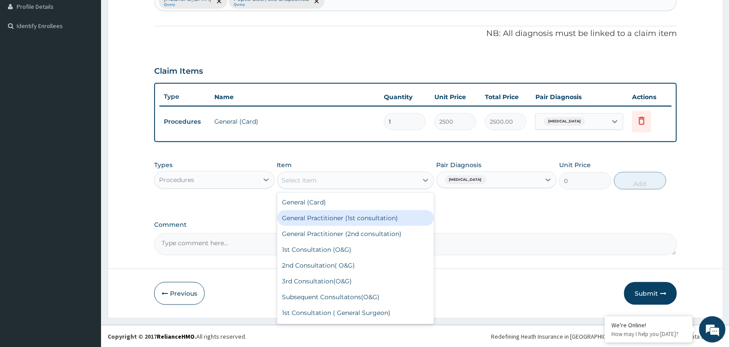
click at [355, 218] on div "General Practitioner (1st consultation)" at bounding box center [355, 218] width 157 height 16
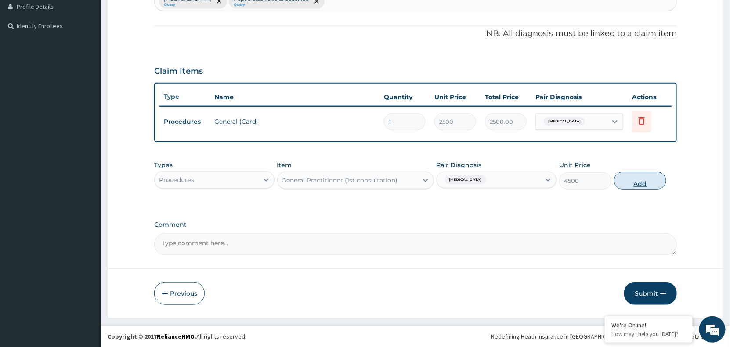
click at [642, 182] on button "Add" at bounding box center [640, 181] width 52 height 18
type input "0"
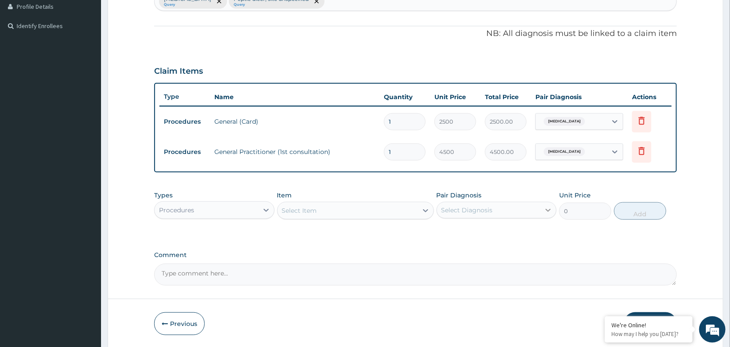
click at [543, 205] on div at bounding box center [548, 210] width 16 height 16
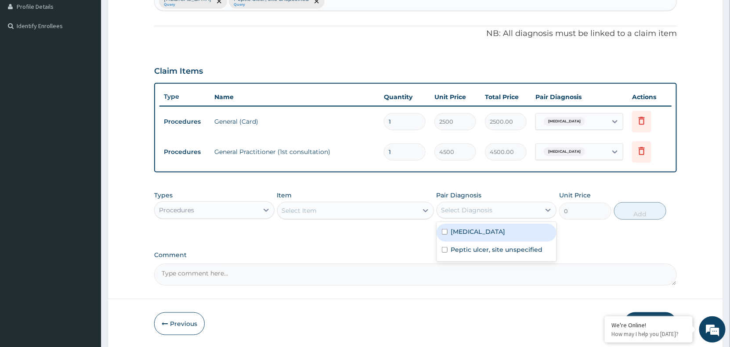
click at [486, 229] on label "[MEDICAL_DATA]" at bounding box center [478, 231] width 54 height 9
checkbox input "true"
drag, startPoint x: 264, startPoint y: 209, endPoint x: 266, endPoint y: 202, distance: 6.5
click at [266, 202] on div at bounding box center [266, 210] width 16 height 16
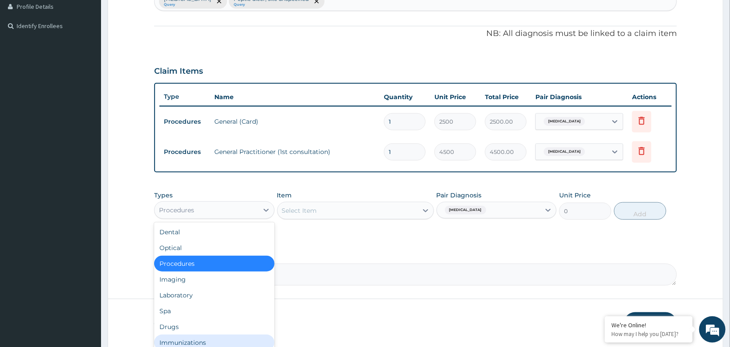
scroll to position [29, 0]
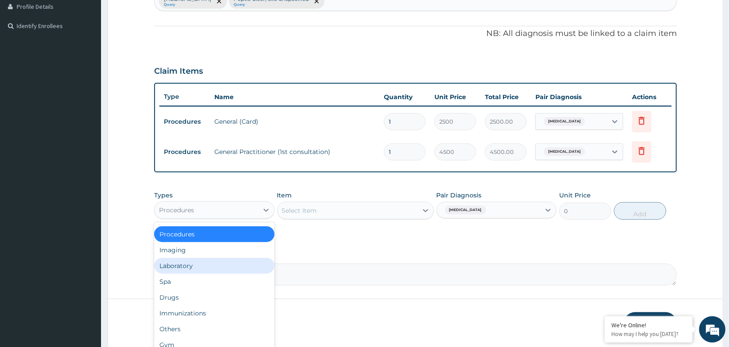
click at [200, 270] on div "Laboratory" at bounding box center [214, 266] width 120 height 16
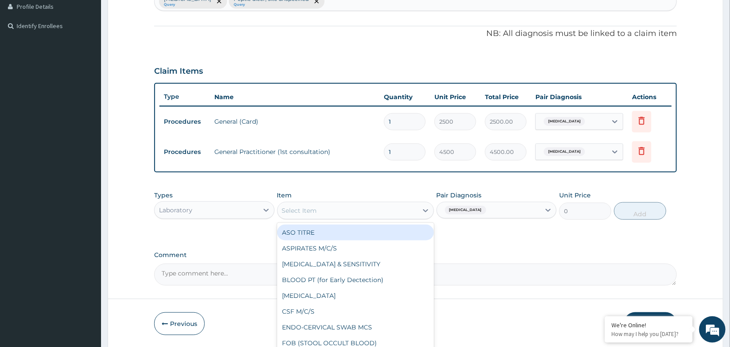
click at [389, 209] on div "Select Item" at bounding box center [347, 211] width 140 height 14
type input "MP"
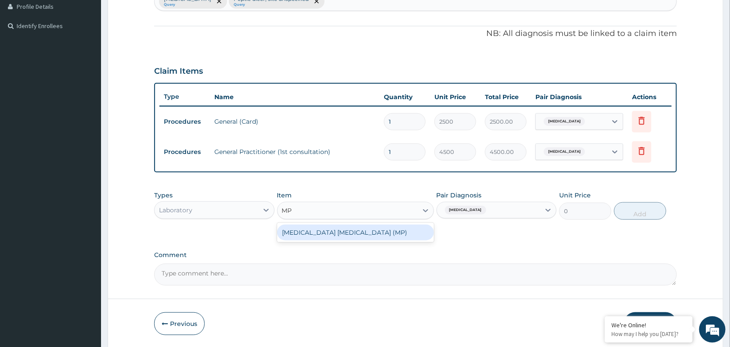
click at [374, 232] on div "[MEDICAL_DATA] [MEDICAL_DATA] (MP)" at bounding box center [355, 233] width 157 height 16
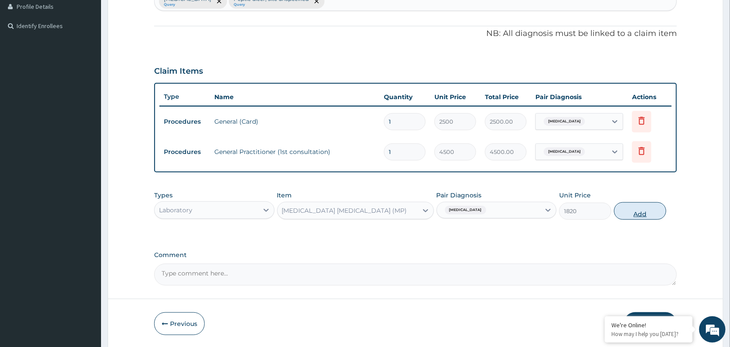
click at [640, 213] on button "Add" at bounding box center [640, 211] width 52 height 18
type input "0"
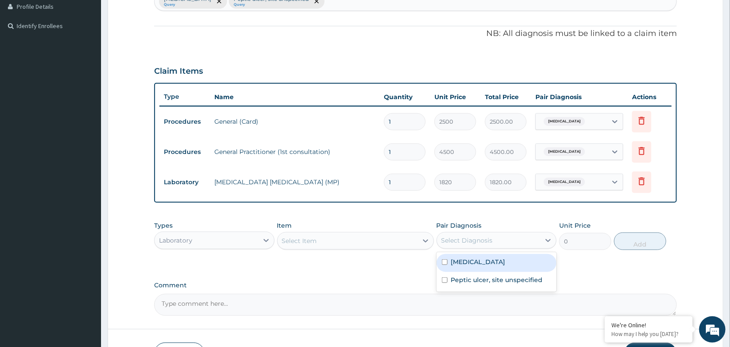
click at [473, 241] on div "Select Diagnosis" at bounding box center [466, 240] width 51 height 9
click at [474, 261] on label "[MEDICAL_DATA]" at bounding box center [478, 262] width 54 height 9
checkbox input "true"
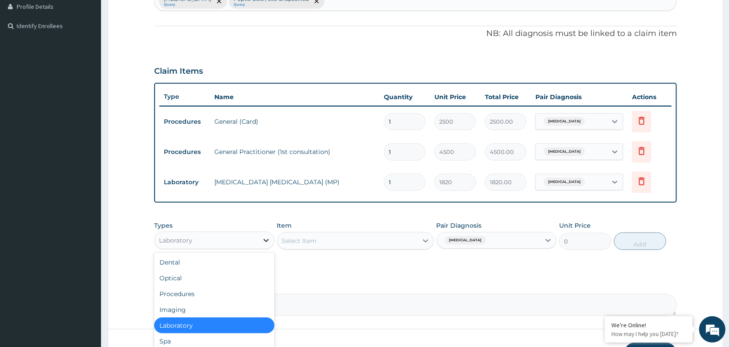
click at [266, 238] on icon at bounding box center [266, 240] width 9 height 9
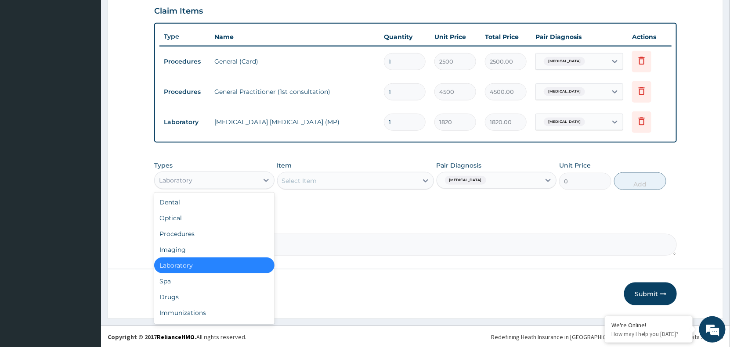
scroll to position [304, 0]
click at [191, 296] on div "Drugs" at bounding box center [214, 297] width 120 height 16
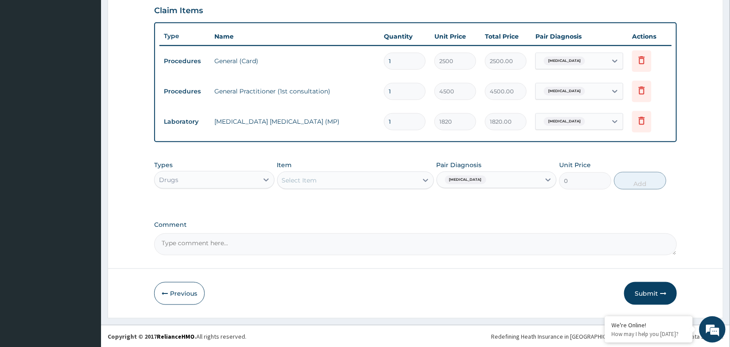
click at [416, 176] on div "Select Item" at bounding box center [347, 180] width 140 height 14
type input "COART"
click at [349, 202] on div "[MEDICAL_DATA] 20/120mg tab" at bounding box center [355, 202] width 157 height 16
click at [639, 180] on button "Add" at bounding box center [640, 181] width 52 height 18
type input "0"
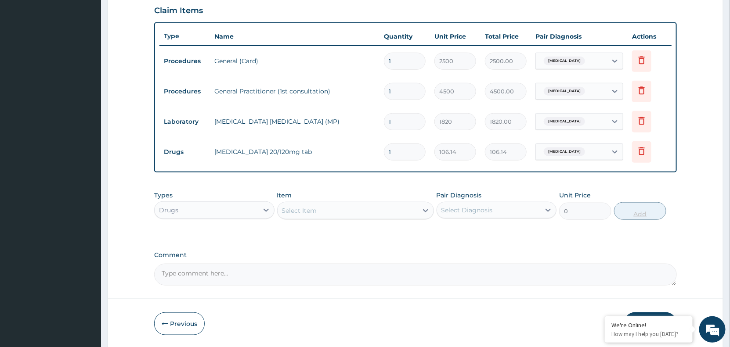
type input "0.00"
type input "2"
type input "212.28"
type input "24"
type input "2547.36"
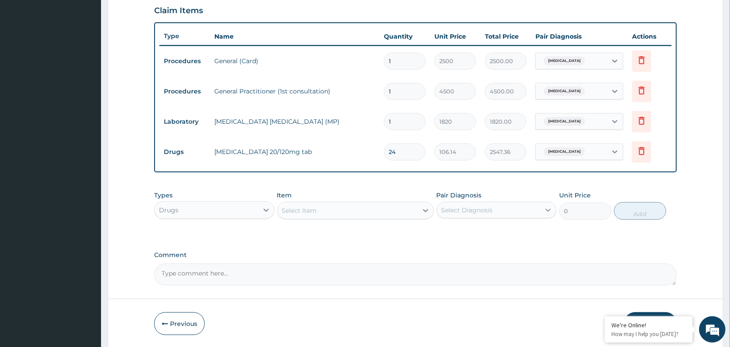
type input "24"
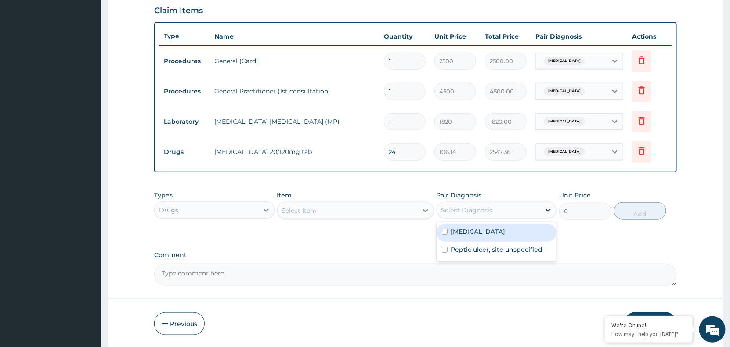
click at [547, 209] on icon at bounding box center [547, 210] width 9 height 9
click at [472, 234] on label "[MEDICAL_DATA]" at bounding box center [478, 231] width 54 height 9
checkbox input "true"
click at [329, 209] on div "Select Item" at bounding box center [347, 211] width 140 height 14
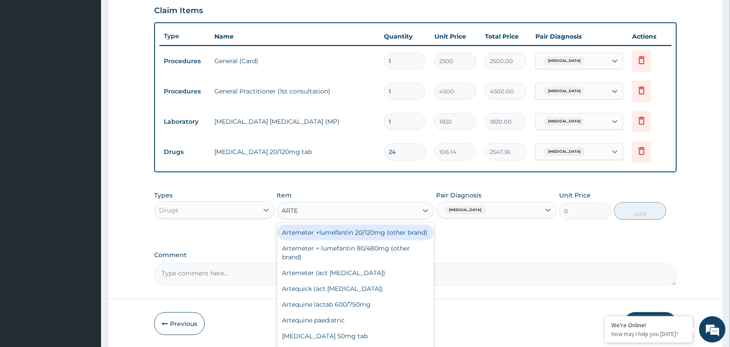
type input "ARTEM"
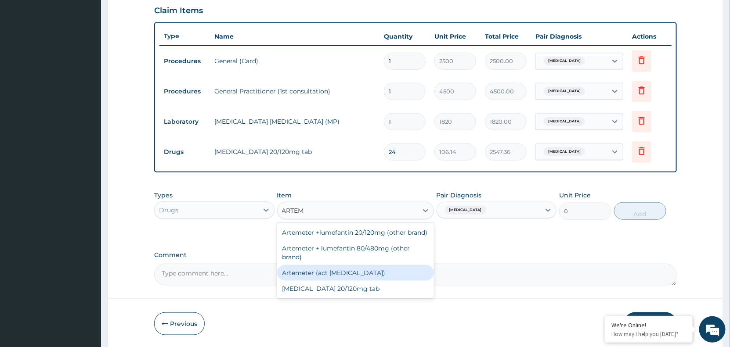
click at [325, 274] on div "Artemeter (act [MEDICAL_DATA])" at bounding box center [355, 273] width 157 height 16
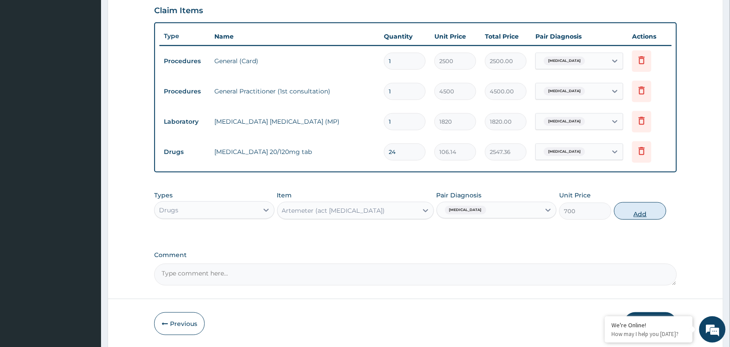
click at [642, 214] on button "Add" at bounding box center [640, 211] width 52 height 18
type input "0"
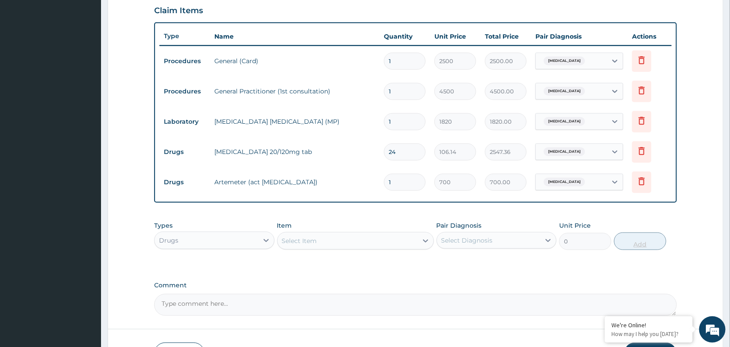
type input "0.00"
type input "6"
type input "4200.00"
type input "6"
click at [547, 240] on icon at bounding box center [547, 240] width 5 height 3
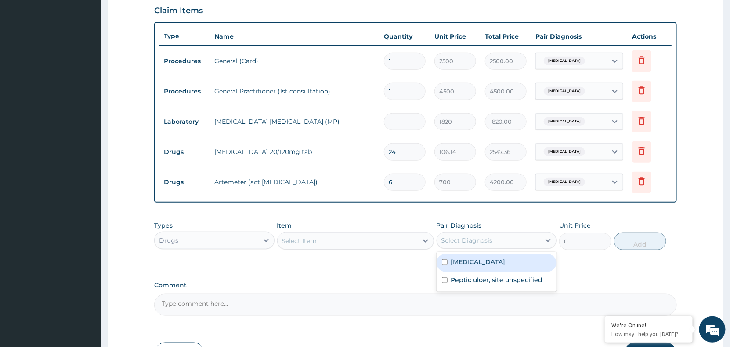
click at [505, 260] on label "[MEDICAL_DATA]" at bounding box center [478, 262] width 54 height 9
checkbox input "true"
click at [375, 238] on div "Select Item" at bounding box center [347, 241] width 140 height 14
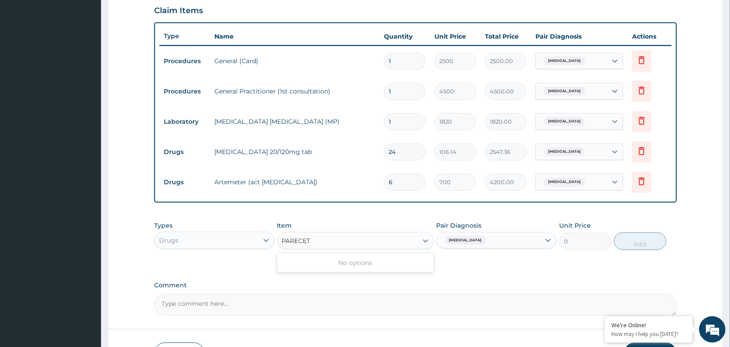
type input "PARACET"
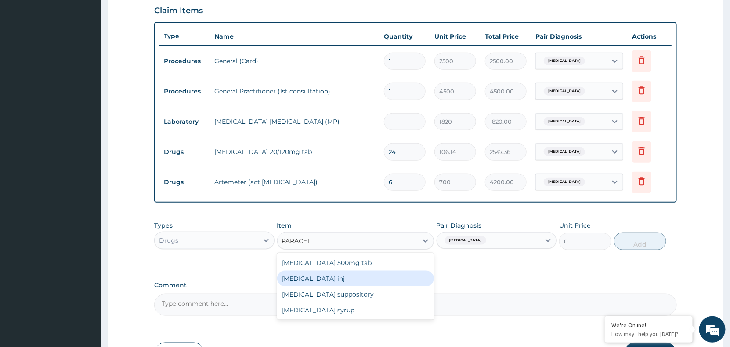
drag, startPoint x: 298, startPoint y: 277, endPoint x: 305, endPoint y: 266, distance: 13.3
click at [305, 266] on div "[MEDICAL_DATA] 500mg tab [MEDICAL_DATA] inj [MEDICAL_DATA] suppository [MEDICAL…" at bounding box center [355, 286] width 157 height 67
click at [311, 281] on div "[MEDICAL_DATA] inj" at bounding box center [355, 279] width 157 height 16
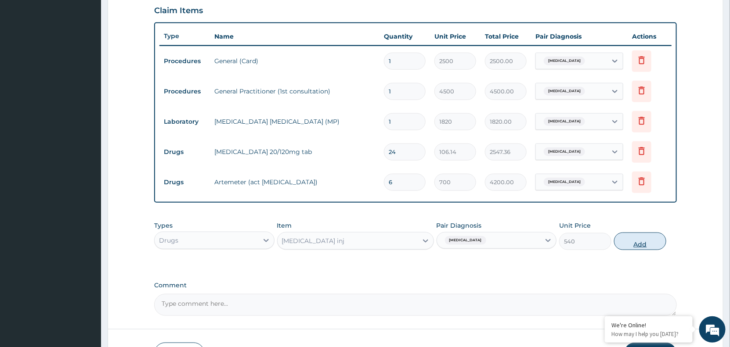
click at [635, 243] on button "Add" at bounding box center [640, 242] width 52 height 18
type input "0"
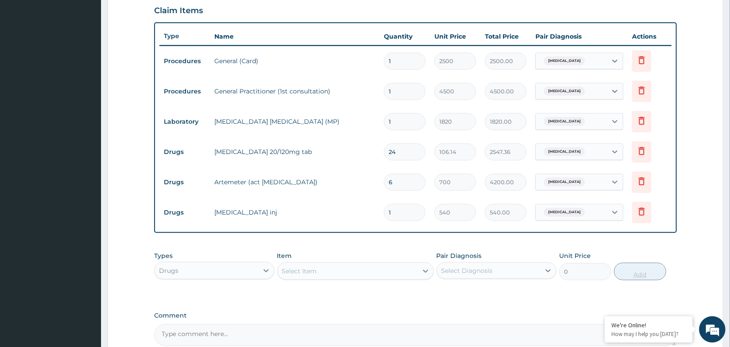
type input "0.00"
type input "2"
type input "1080.00"
type input "2"
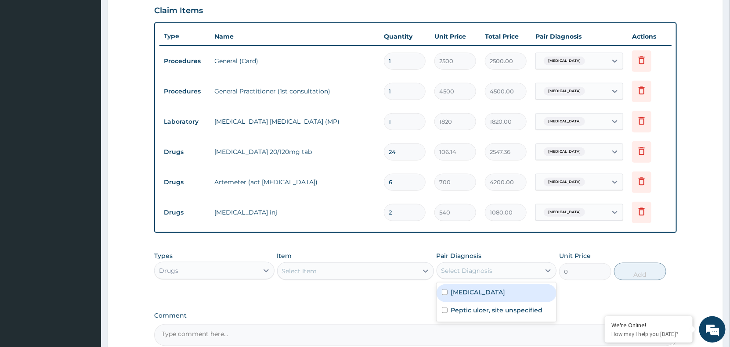
click at [503, 270] on div "Select Diagnosis" at bounding box center [489, 271] width 104 height 14
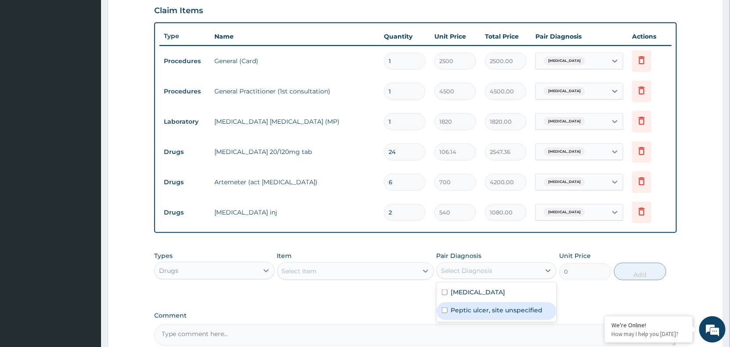
click at [491, 311] on label "Peptic ulcer, site unspecified" at bounding box center [497, 310] width 92 height 9
checkbox input "true"
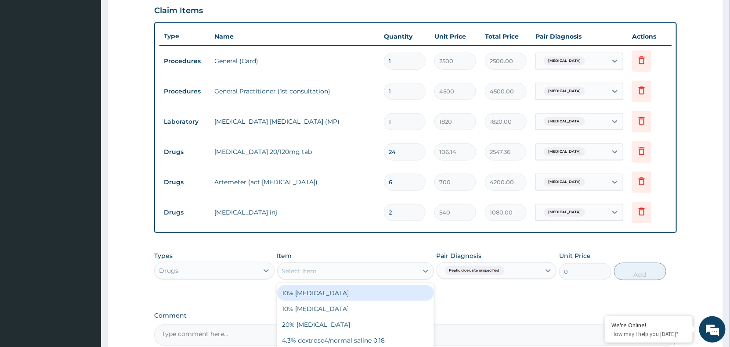
click at [317, 271] on div "Select Item" at bounding box center [347, 271] width 140 height 14
type input "OMEPR"
click at [326, 292] on div "[MEDICAL_DATA] 20mg" at bounding box center [355, 293] width 157 height 16
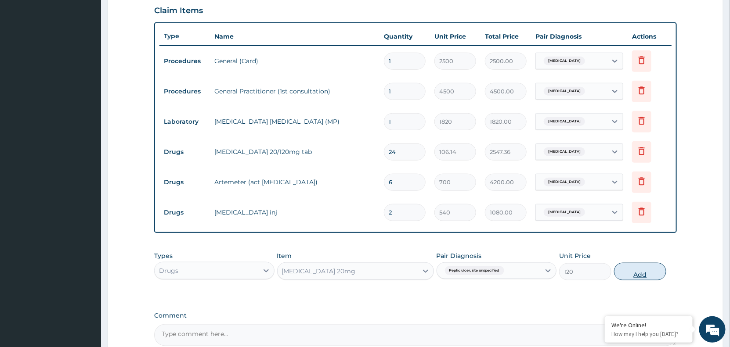
click at [641, 270] on button "Add" at bounding box center [640, 272] width 52 height 18
type input "0"
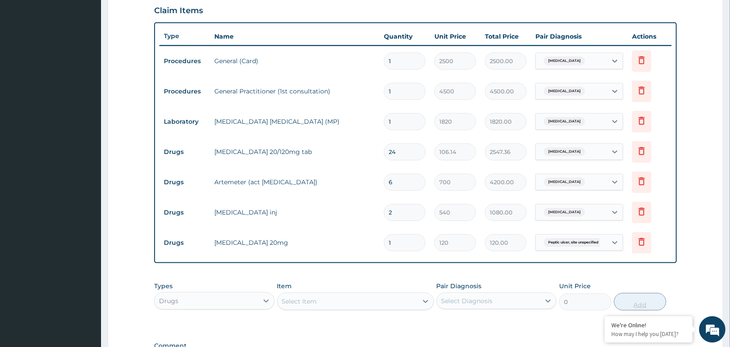
type input "0.00"
type input "2"
type input "240.00"
type input "28"
type input "3360.00"
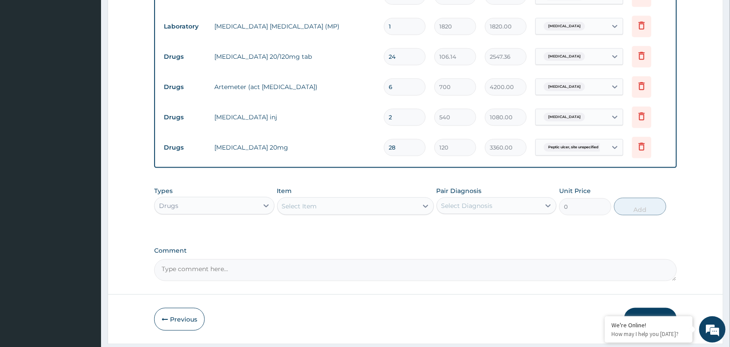
scroll to position [414, 0]
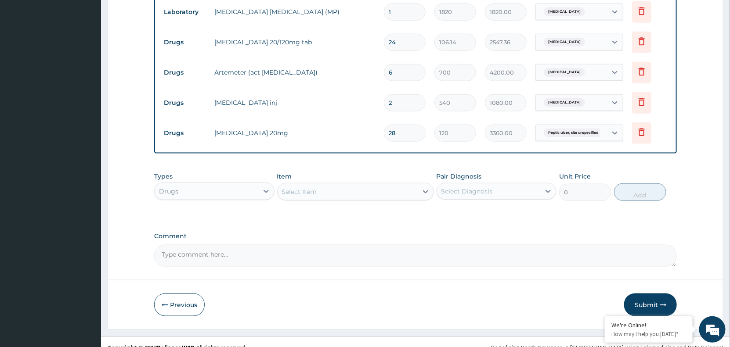
type input "28"
click at [514, 189] on div "Select Diagnosis" at bounding box center [489, 191] width 104 height 14
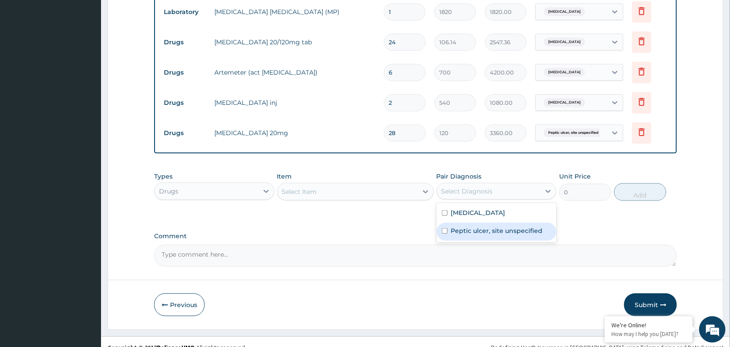
click at [512, 229] on label "Peptic ulcer, site unspecified" at bounding box center [497, 231] width 92 height 9
checkbox input "true"
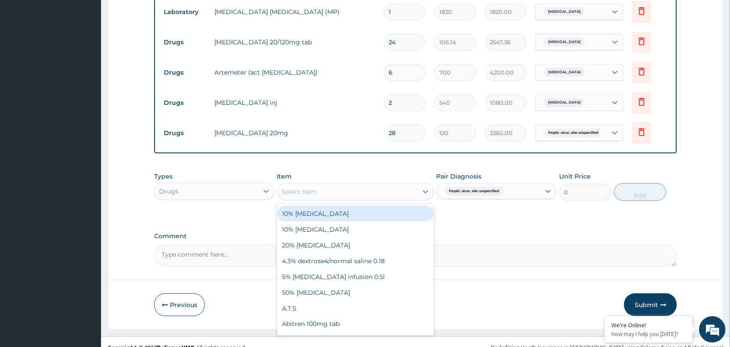
click at [349, 187] on div "Select Item" at bounding box center [347, 192] width 140 height 14
type input "GEST"
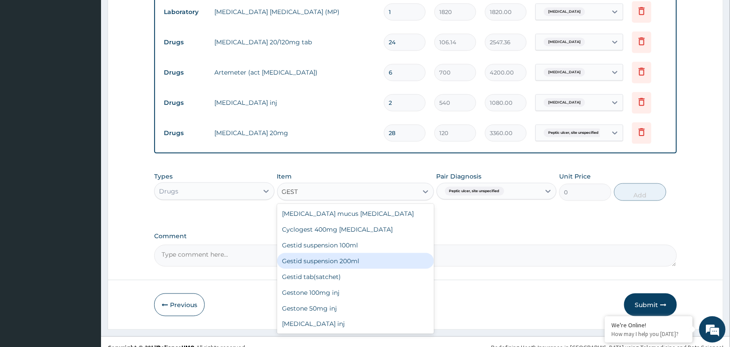
click at [338, 258] on div "Gestid suspension 200ml" at bounding box center [355, 261] width 157 height 16
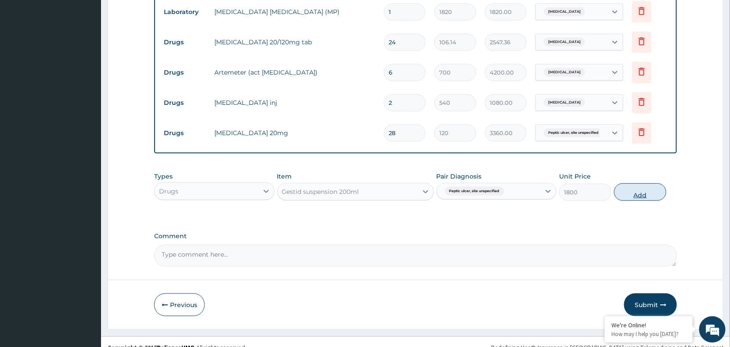
click at [639, 194] on button "Add" at bounding box center [640, 192] width 52 height 18
type input "0"
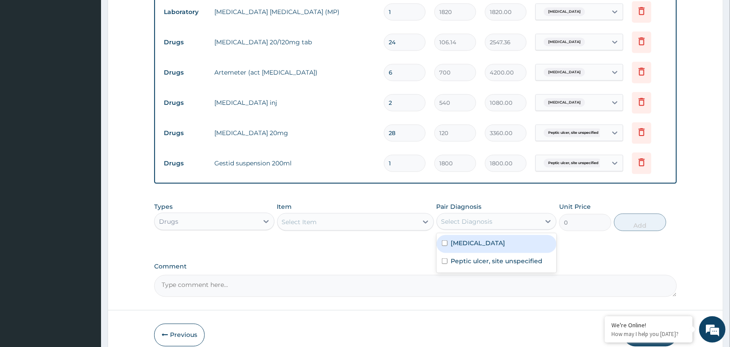
click at [495, 219] on div "Select Diagnosis" at bounding box center [489, 222] width 104 height 14
click at [490, 259] on label "Peptic ulcer, site unspecified" at bounding box center [497, 261] width 92 height 9
checkbox input "true"
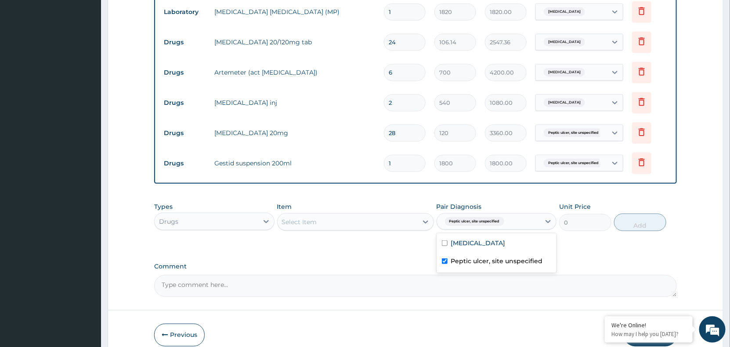
click at [371, 221] on div "Select Item" at bounding box center [347, 222] width 140 height 14
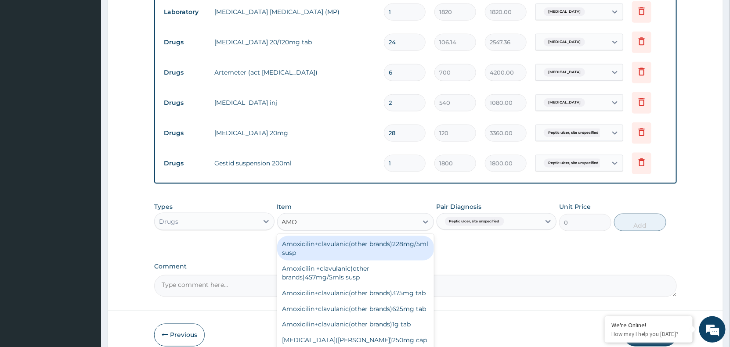
type input "AMOX"
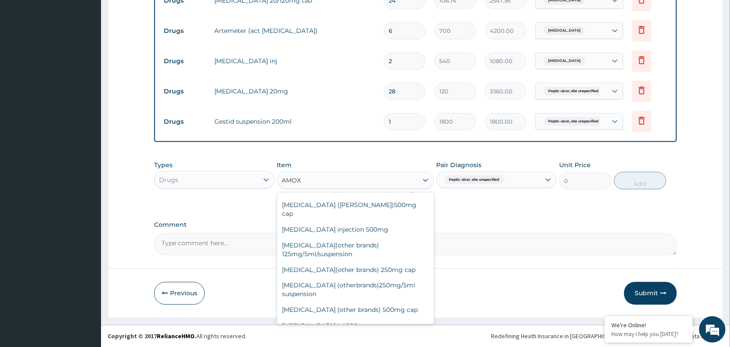
scroll to position [132, 0]
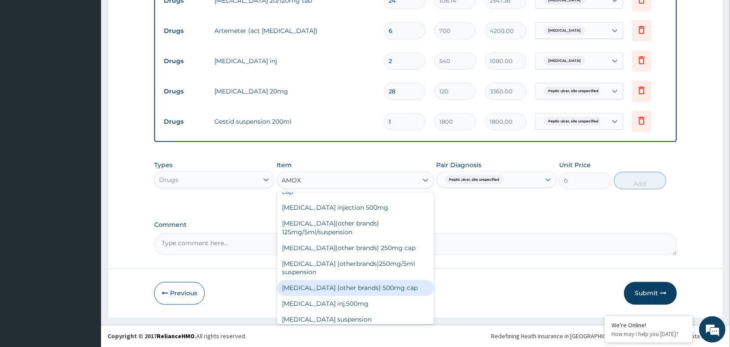
click at [356, 295] on div "[MEDICAL_DATA] (other brands) 500mg cap" at bounding box center [355, 288] width 157 height 16
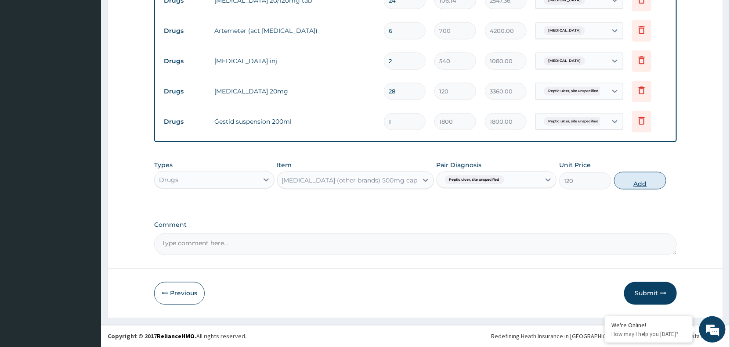
click at [637, 183] on button "Add" at bounding box center [640, 181] width 52 height 18
type input "0"
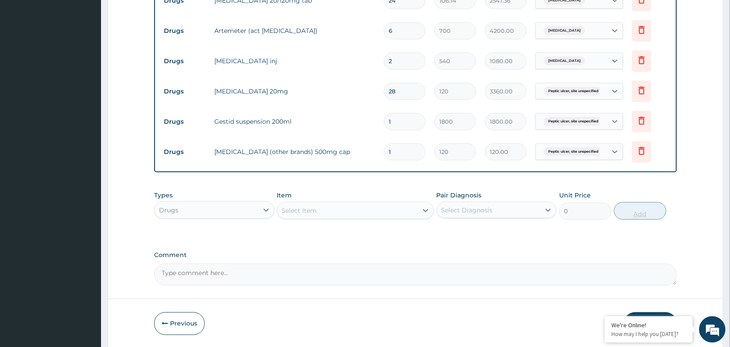
type input "15"
type input "1800.00"
type input "15"
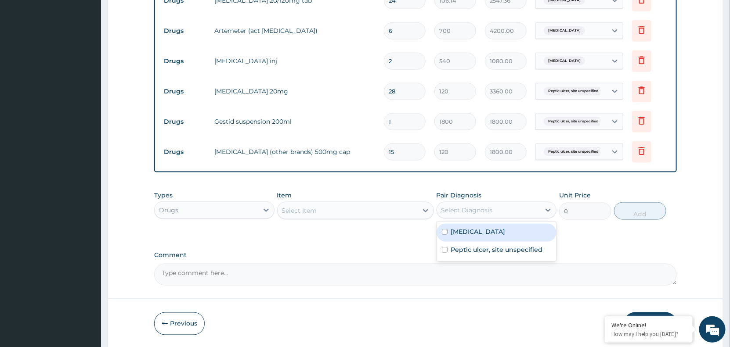
click at [517, 209] on div "Select Diagnosis" at bounding box center [489, 210] width 104 height 14
click at [481, 231] on label "[MEDICAL_DATA]" at bounding box center [478, 231] width 54 height 9
checkbox input "true"
click at [368, 210] on div "Select Item" at bounding box center [347, 211] width 140 height 14
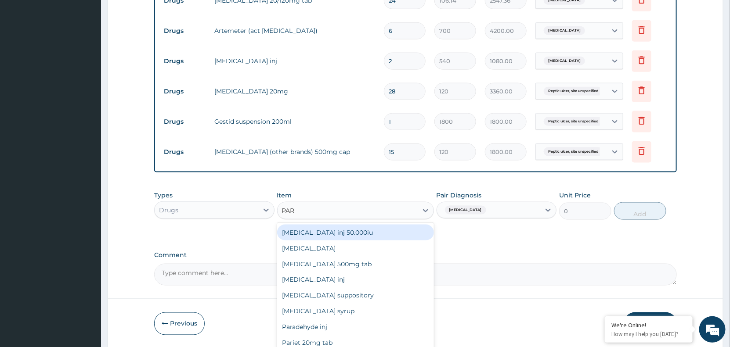
type input "PARA"
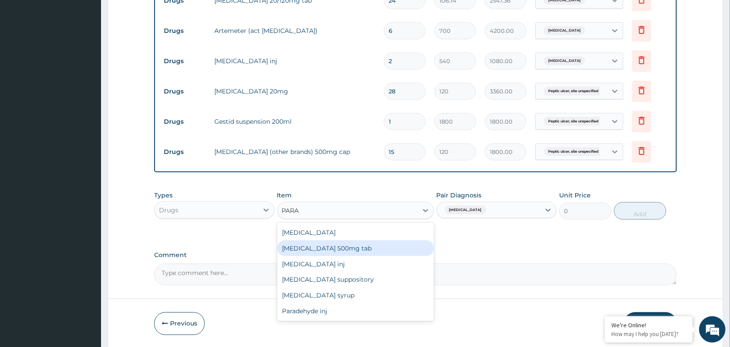
click at [348, 248] on div "[MEDICAL_DATA] 500mg tab" at bounding box center [355, 249] width 157 height 16
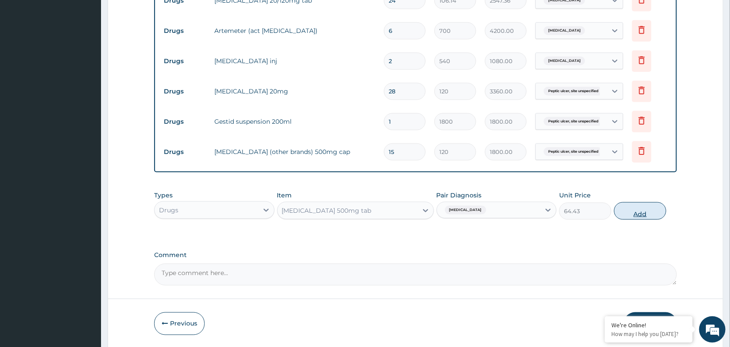
click at [637, 209] on button "Add" at bounding box center [640, 211] width 52 height 18
type input "0"
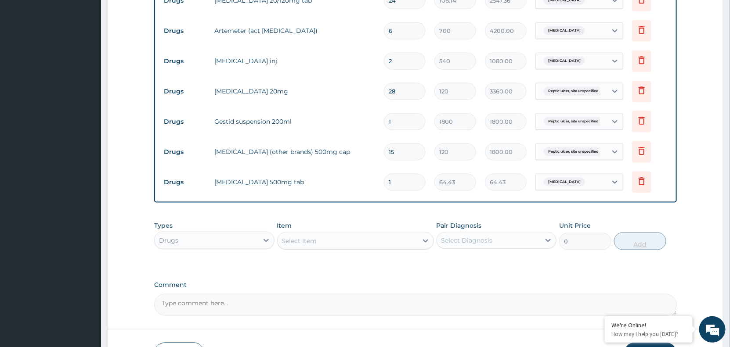
type input "18"
type input "1159.74"
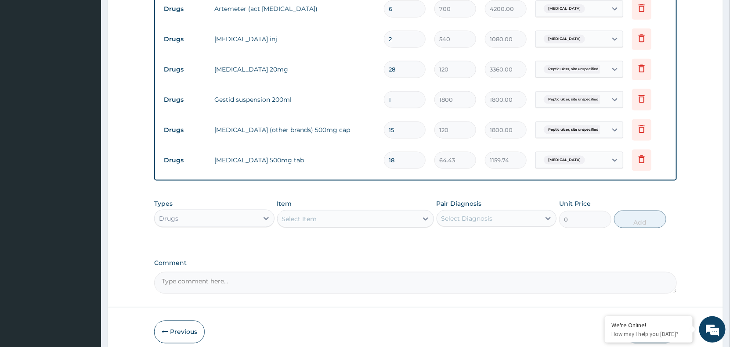
scroll to position [516, 0]
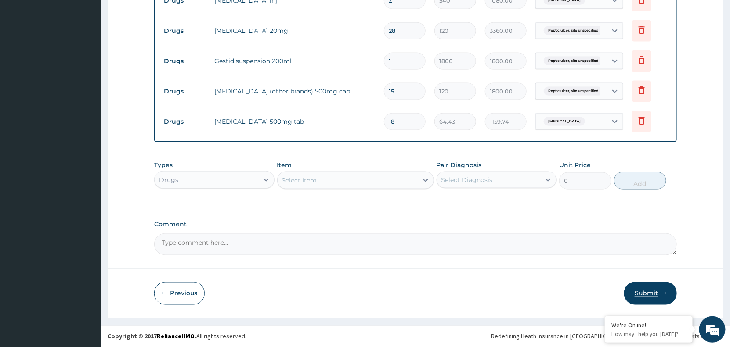
type input "18"
click at [650, 290] on button "Submit" at bounding box center [650, 293] width 53 height 23
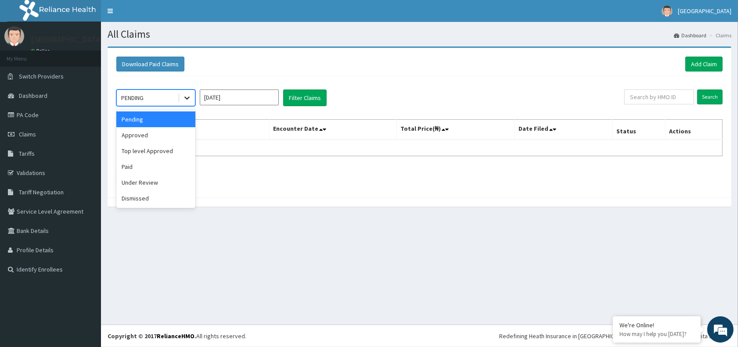
click at [187, 97] on icon at bounding box center [187, 97] width 9 height 9
click at [137, 137] on div "Approved" at bounding box center [155, 135] width 79 height 16
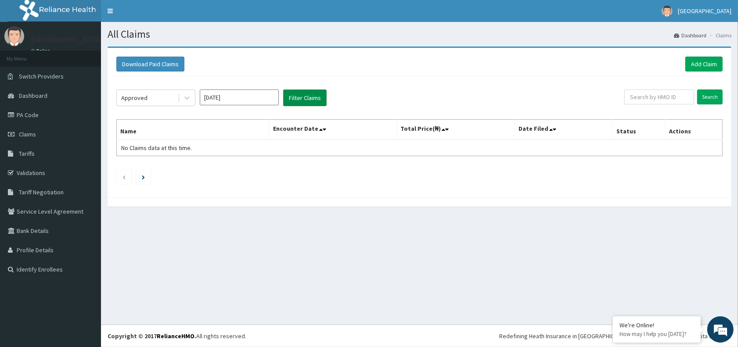
click at [301, 99] on button "Filter Claims" at bounding box center [304, 98] width 43 height 17
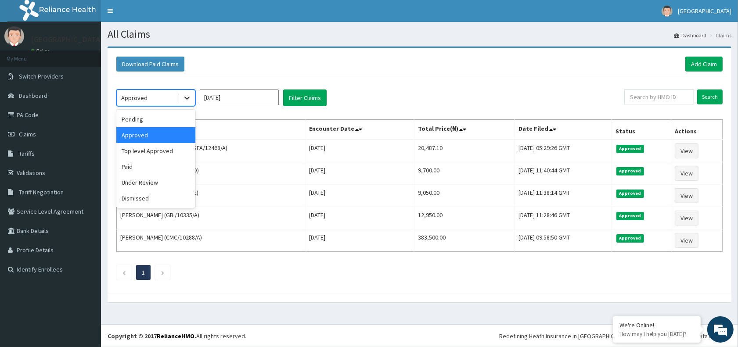
click at [185, 95] on icon at bounding box center [187, 97] width 9 height 9
click at [151, 119] on div "Pending" at bounding box center [155, 119] width 79 height 16
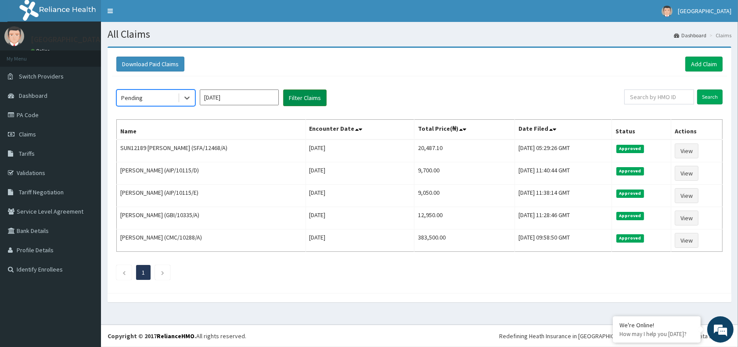
click at [303, 98] on button "Filter Claims" at bounding box center [304, 98] width 43 height 17
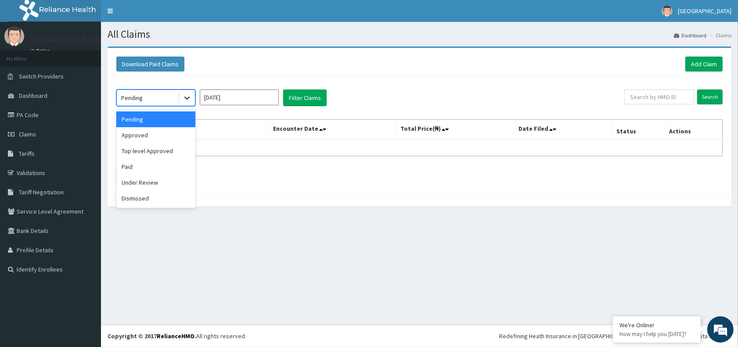
click at [183, 99] on icon at bounding box center [187, 97] width 9 height 9
click at [152, 183] on div "Under Review" at bounding box center [155, 183] width 79 height 16
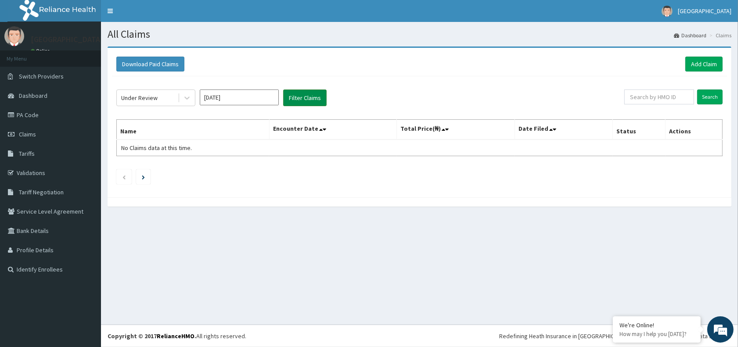
click at [306, 95] on button "Filter Claims" at bounding box center [304, 98] width 43 height 17
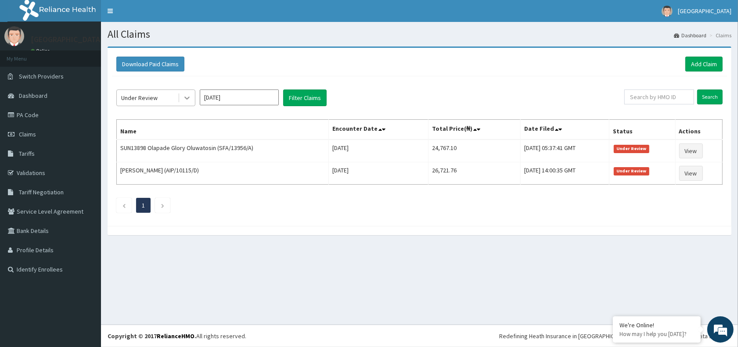
click at [188, 97] on icon at bounding box center [186, 98] width 5 height 3
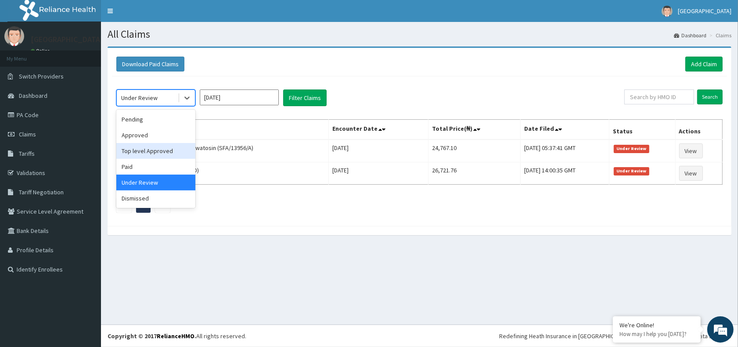
click at [169, 152] on div "Top level Approved" at bounding box center [155, 151] width 79 height 16
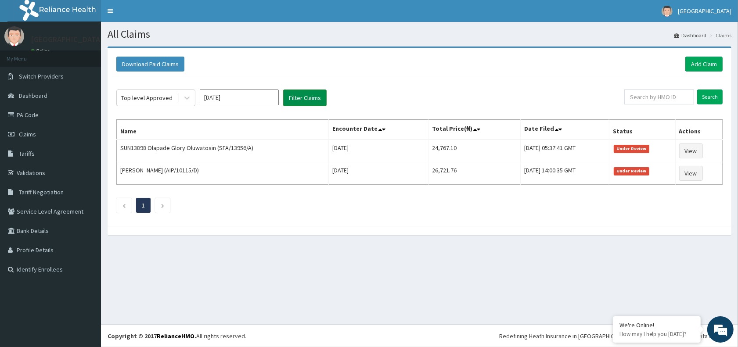
click at [302, 97] on button "Filter Claims" at bounding box center [304, 98] width 43 height 17
